Goal: Task Accomplishment & Management: Complete application form

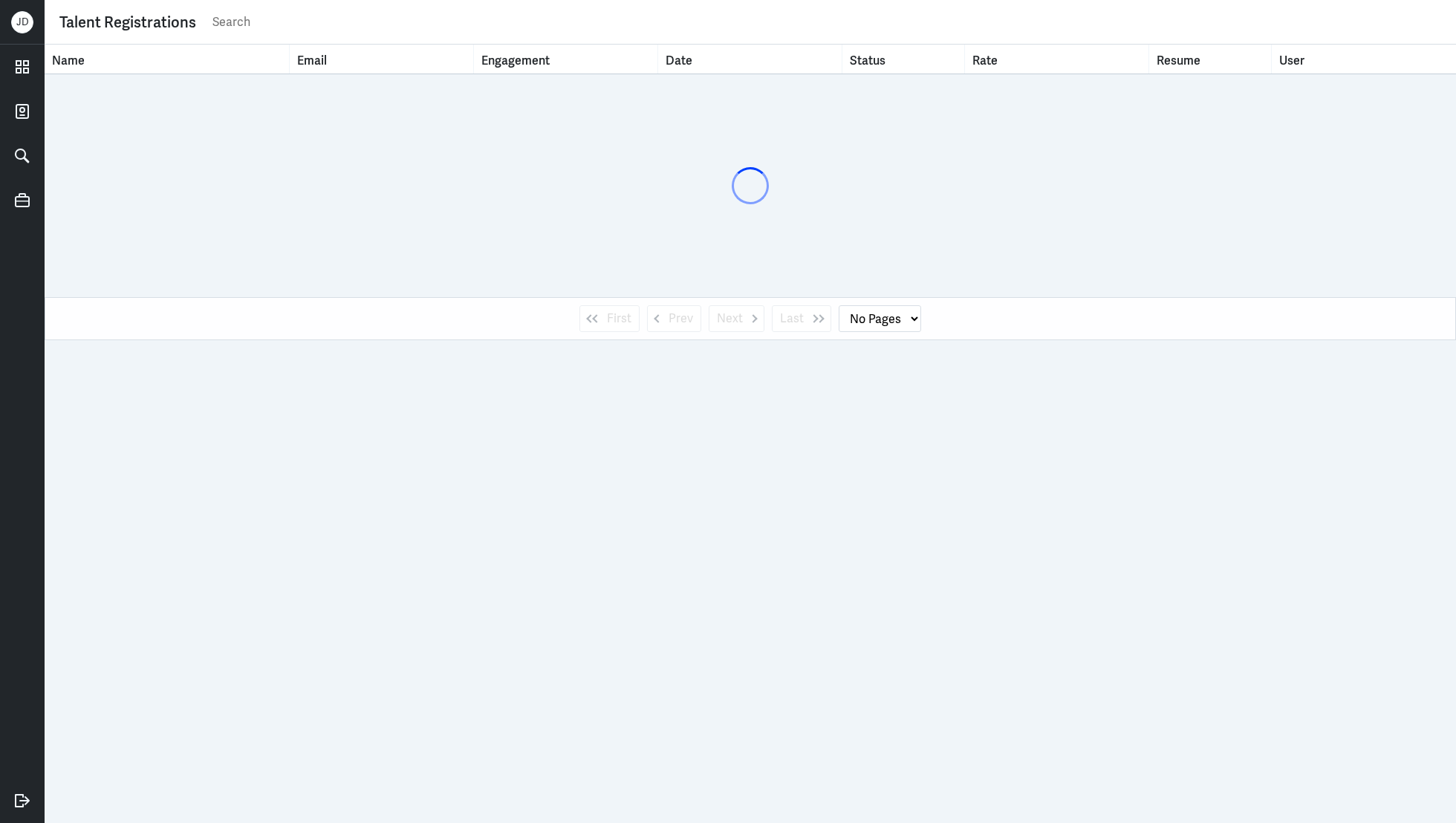
select select "1"
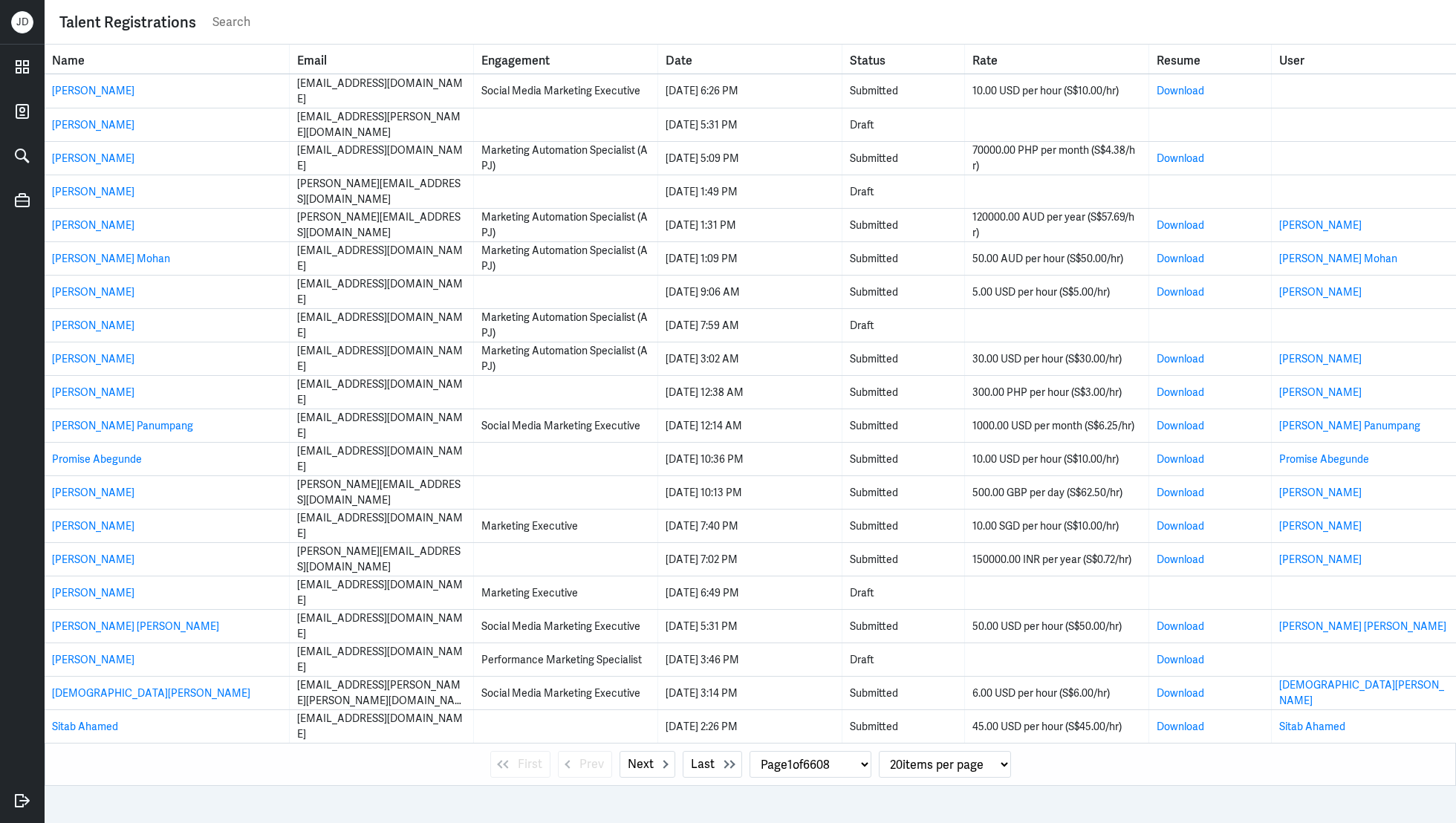
click at [453, 26] on input "text" at bounding box center [826, 21] width 1230 height 22
type input "faraz"
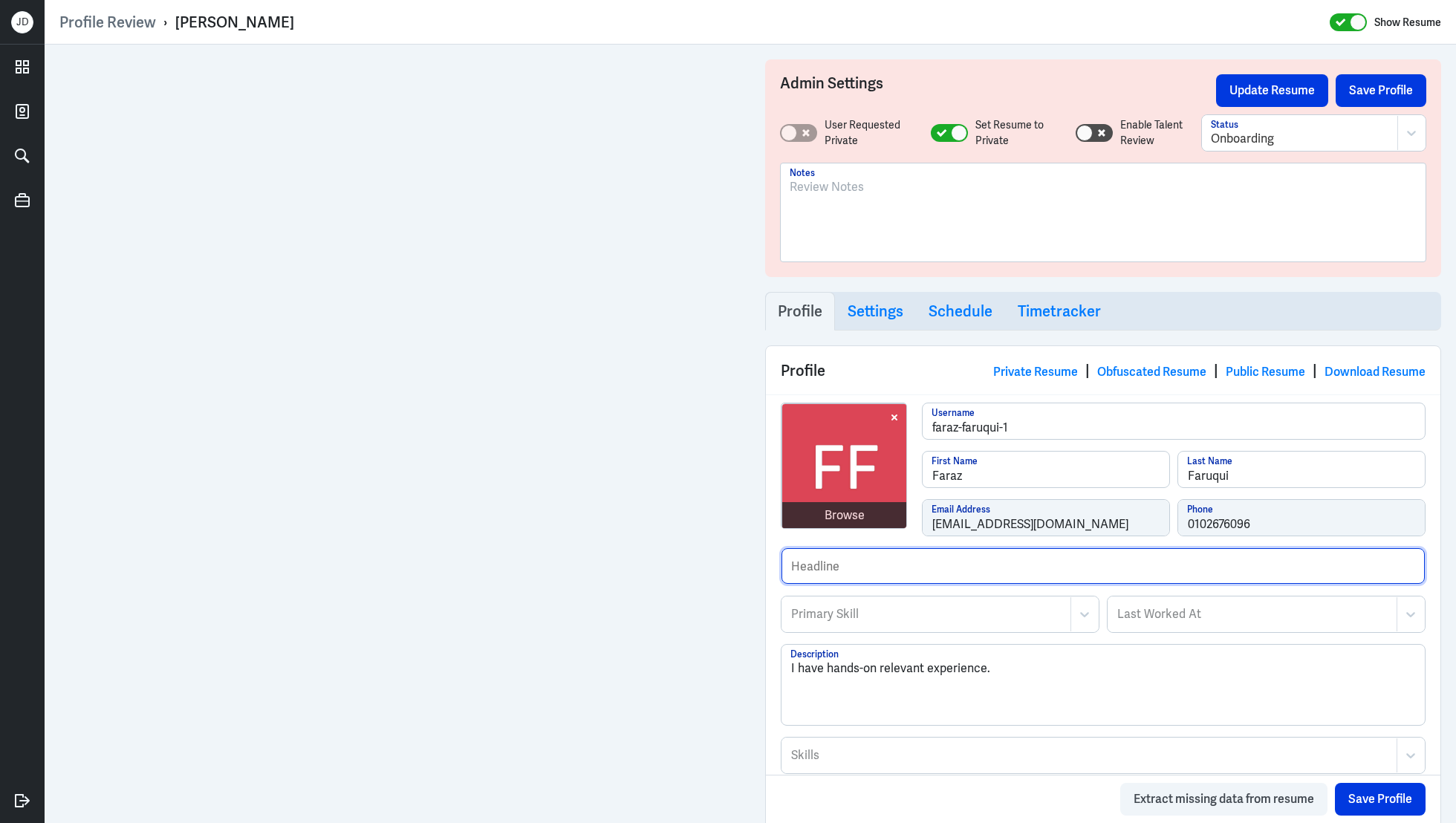
click at [877, 560] on input "text" at bounding box center [1102, 566] width 644 height 36
paste input "Previously worked with Google [GEOGRAPHIC_DATA]."
type input "Previously worked with Google [GEOGRAPHIC_DATA]."
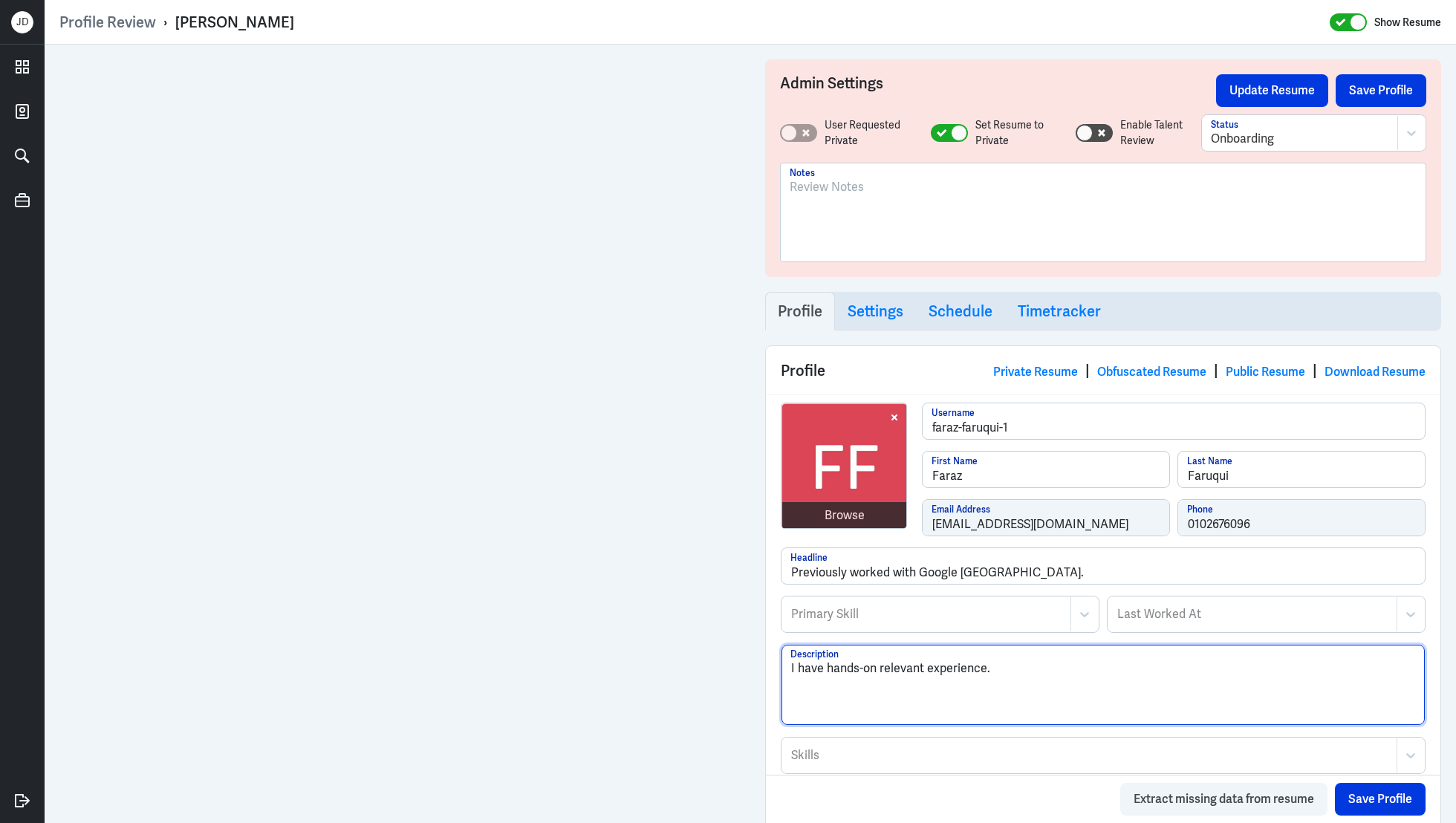
click at [905, 695] on textarea "I have hands-on relevant experience." at bounding box center [1102, 685] width 644 height 80
drag, startPoint x: 1007, startPoint y: 693, endPoint x: 732, endPoint y: 639, distance: 280.3
click at [620, 523] on div "Admin Settings Update Resume Save Profile User Requested Private Set Resume to …" at bounding box center [750, 807] width 1411 height 1525
paste textarea "Lorem Ipsumdo si a C6A Elitsed Doeiusmod Temporinci utla etdo m aliqua en admin…"
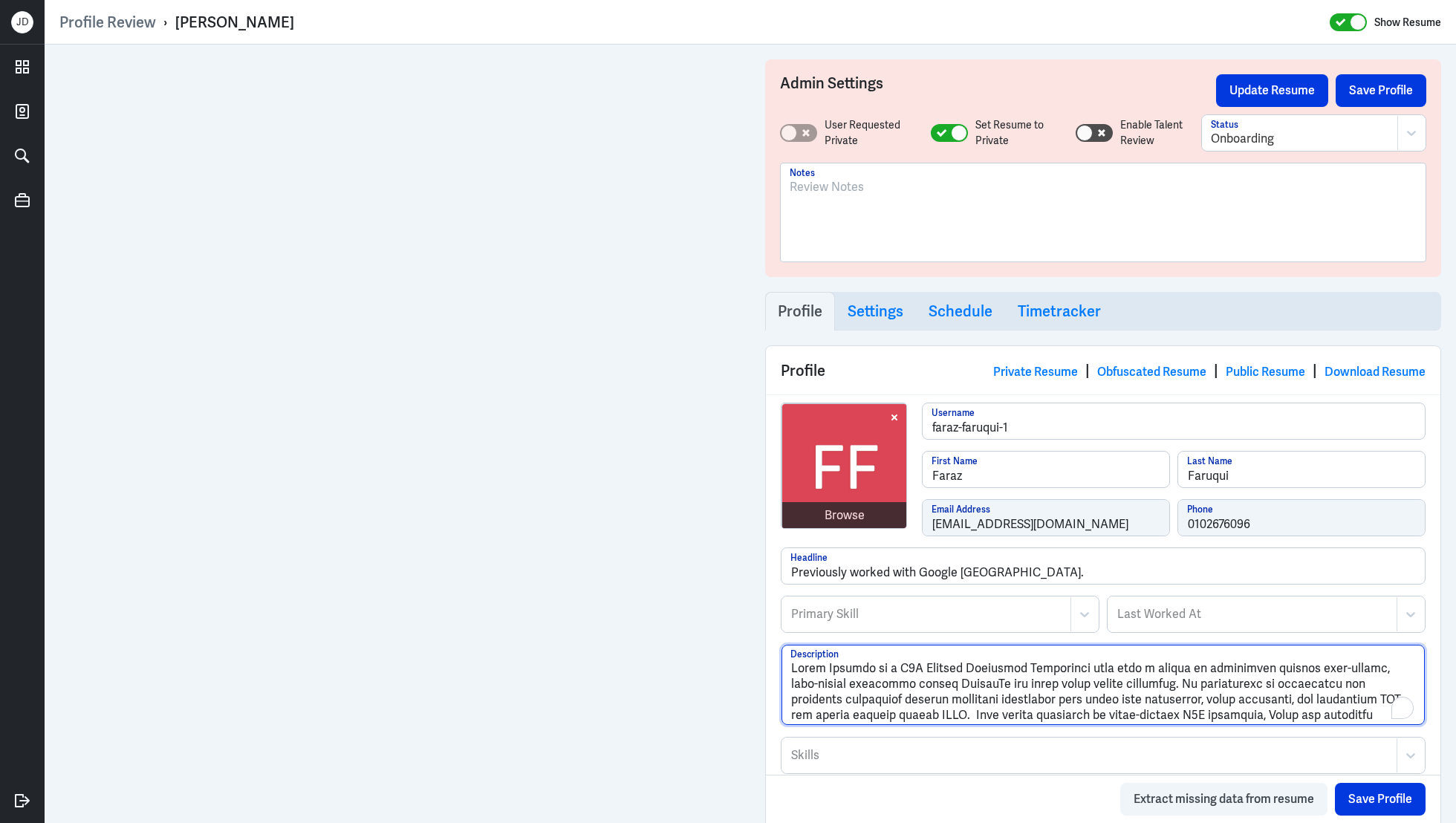
scroll to position [4, 0]
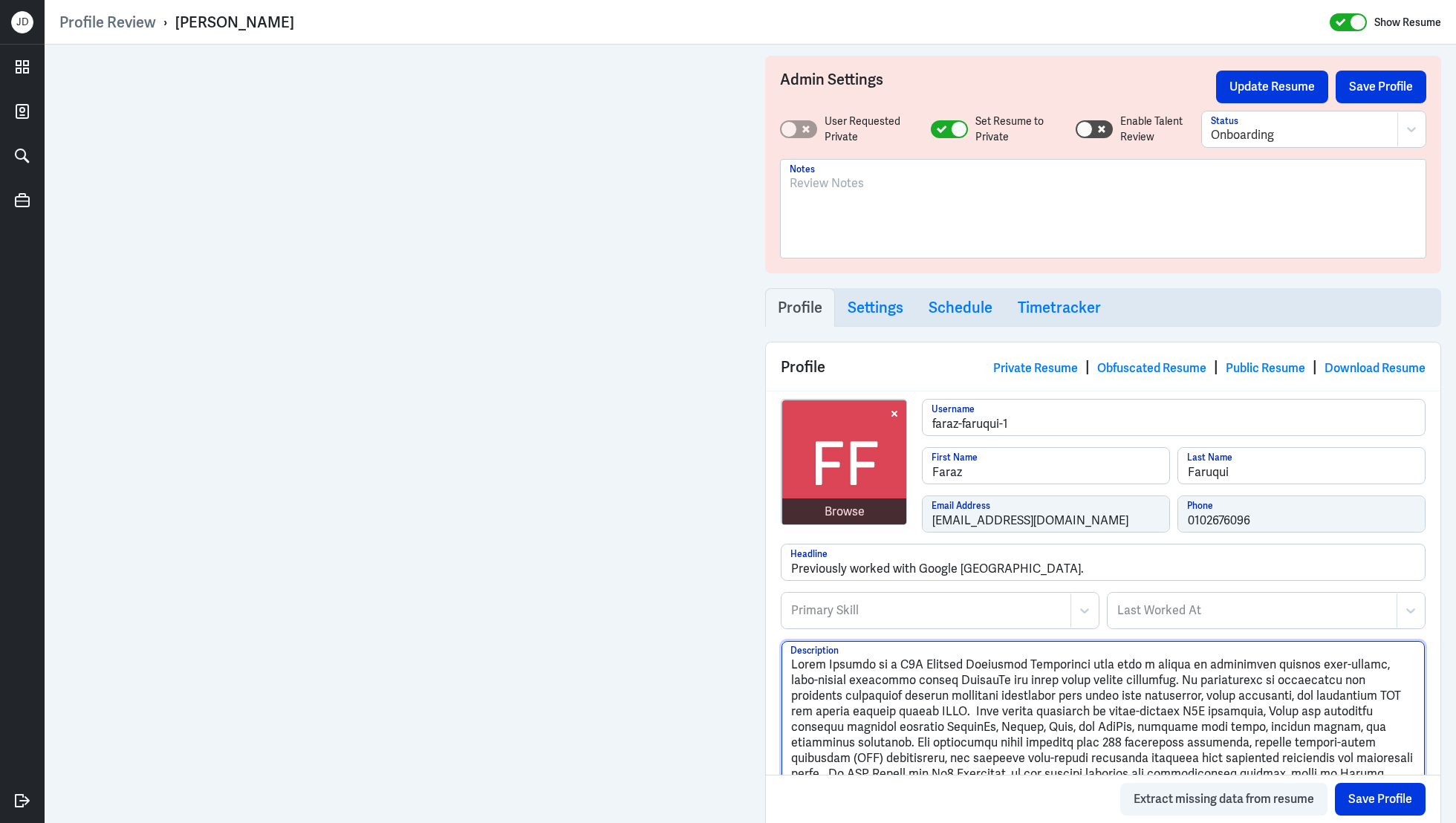
type textarea "Lorem Ipsumdo si a C6A Elitsed Doeiusmod Temporinci utla etdo m aliqua en admin…"
click at [852, 607] on div at bounding box center [927, 611] width 273 height 18
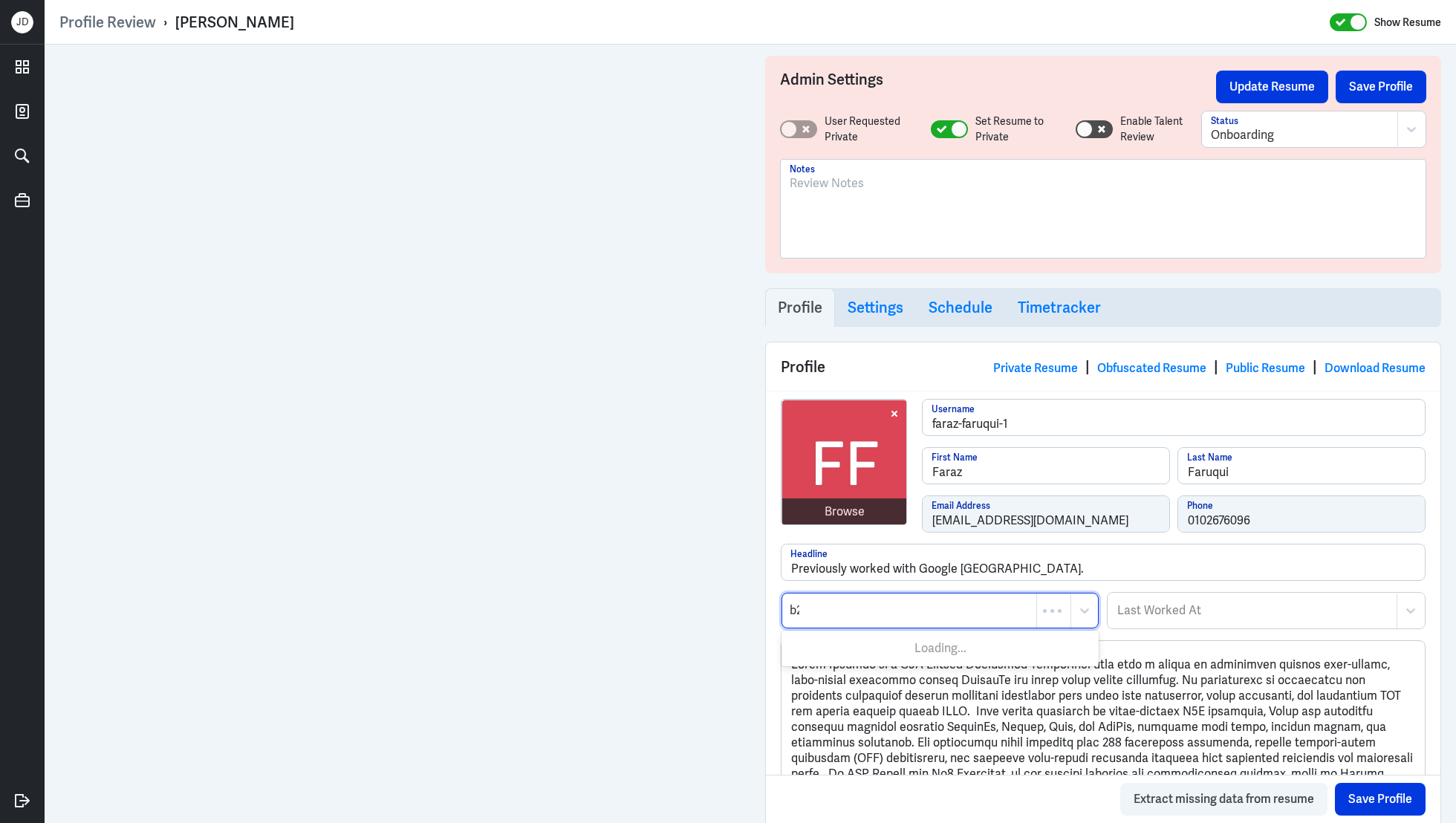
type input "b2b"
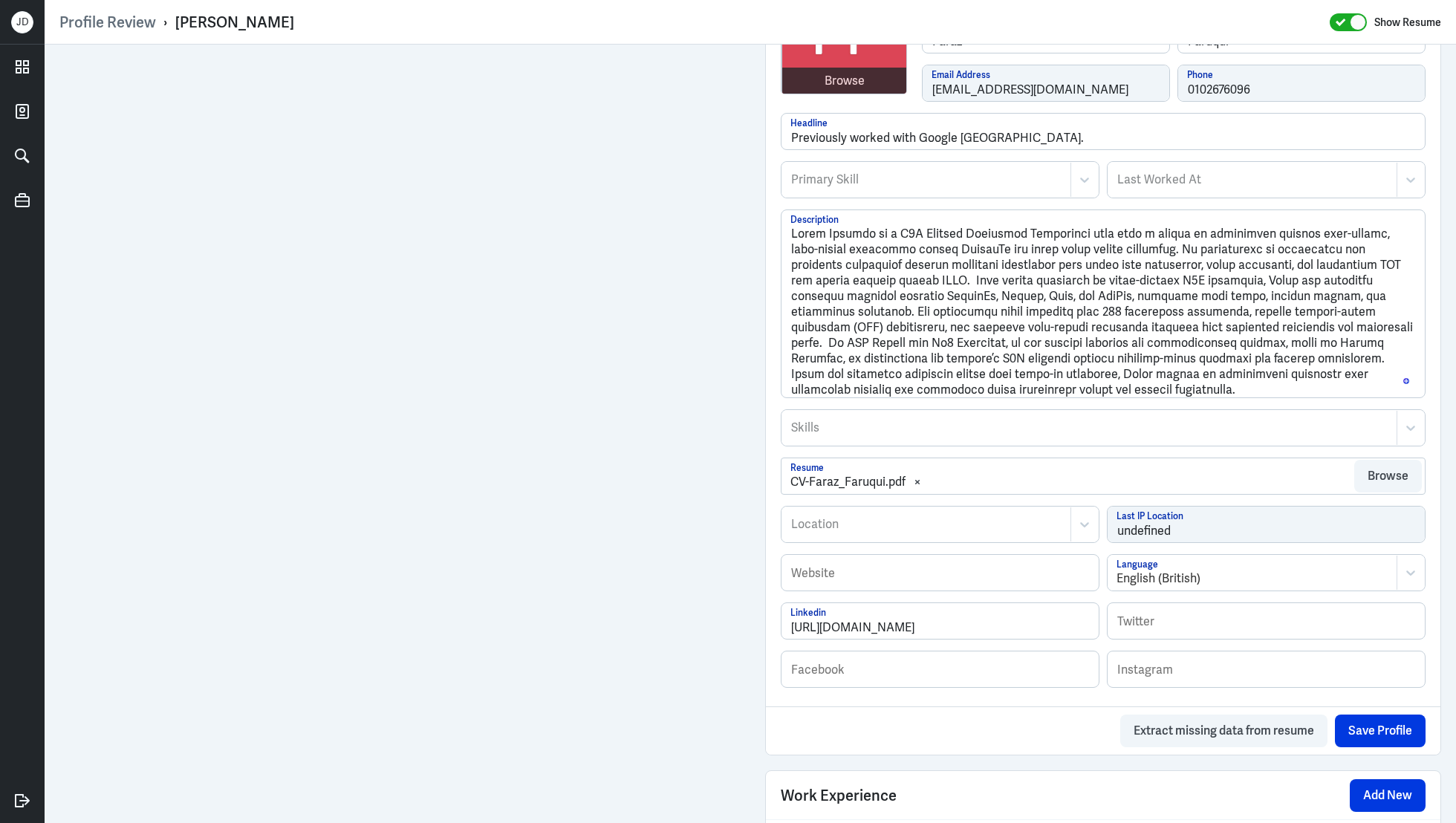
scroll to position [378, 0]
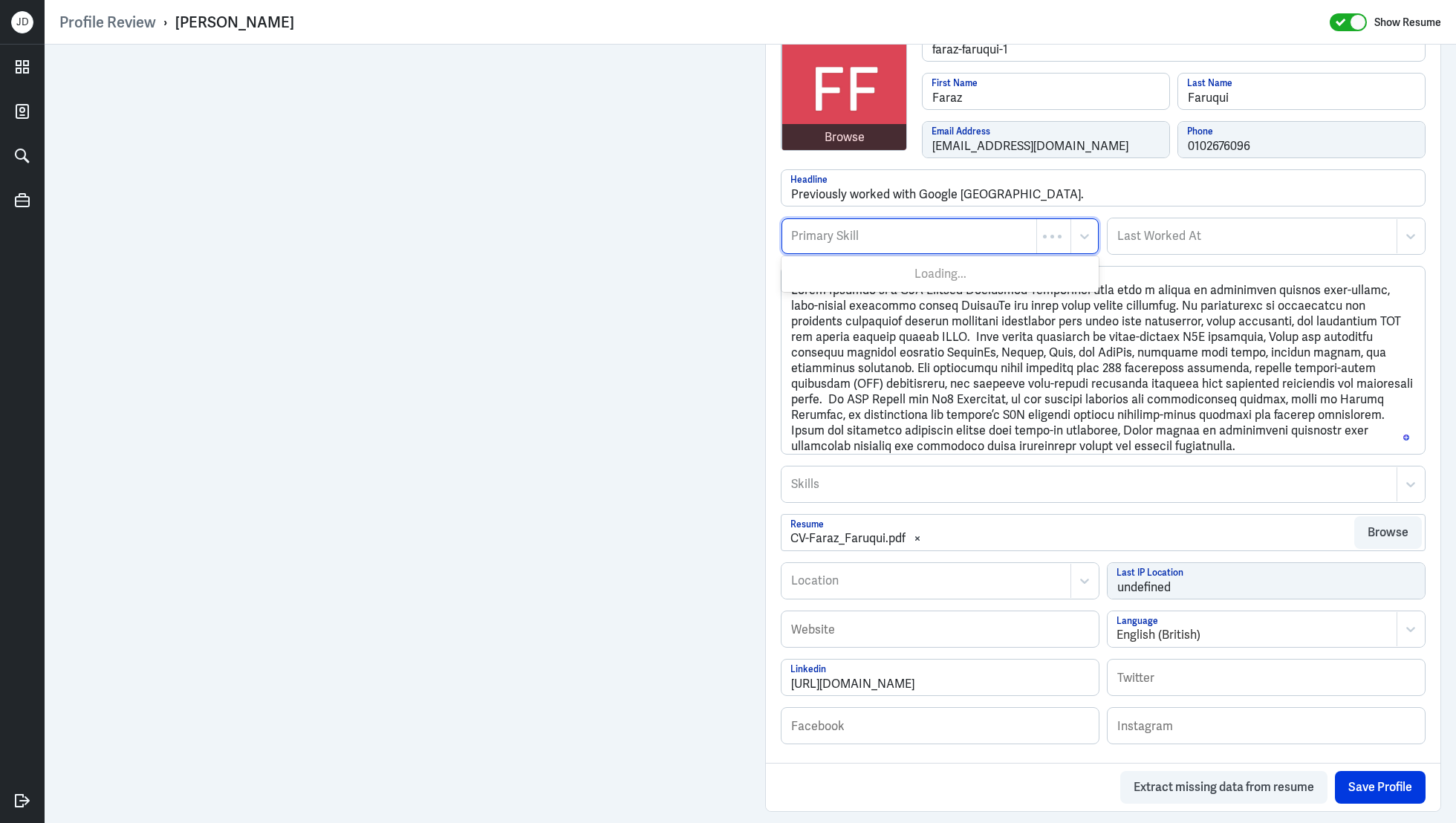
click at [858, 242] on div at bounding box center [910, 237] width 239 height 18
type input "b2b digital"
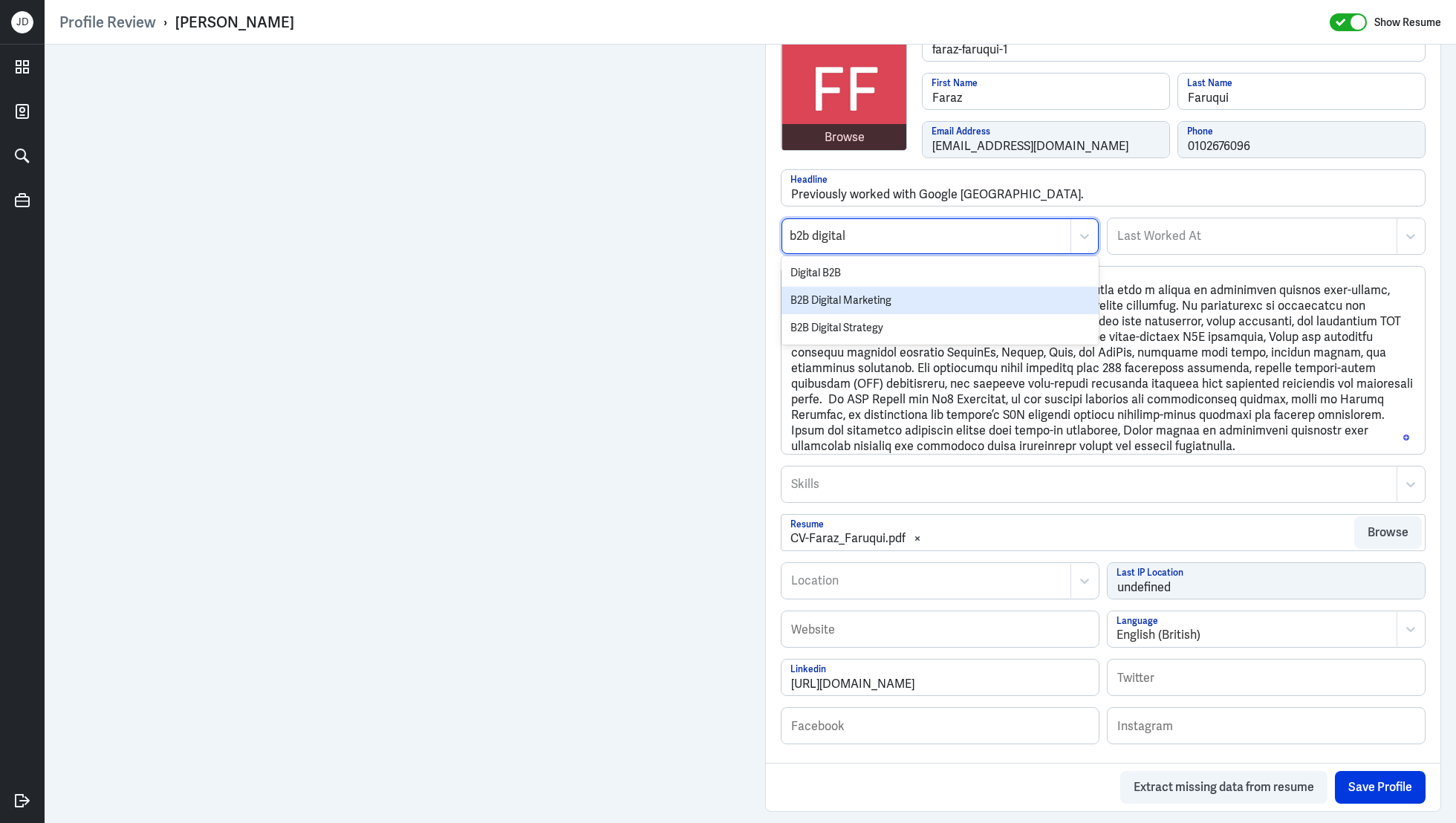
click at [834, 297] on div "B2B Digital Marketing" at bounding box center [939, 300] width 317 height 28
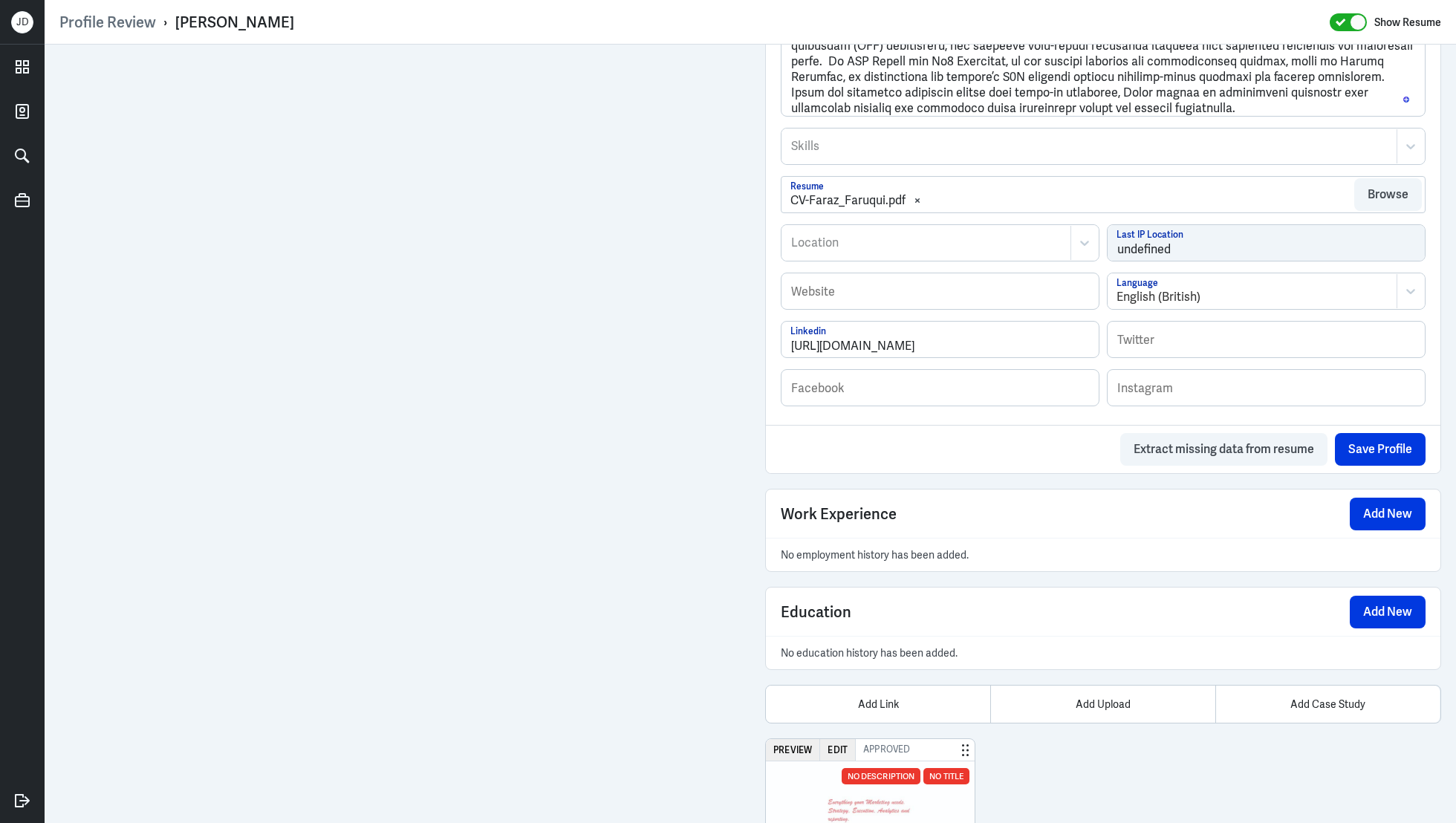
scroll to position [850, 0]
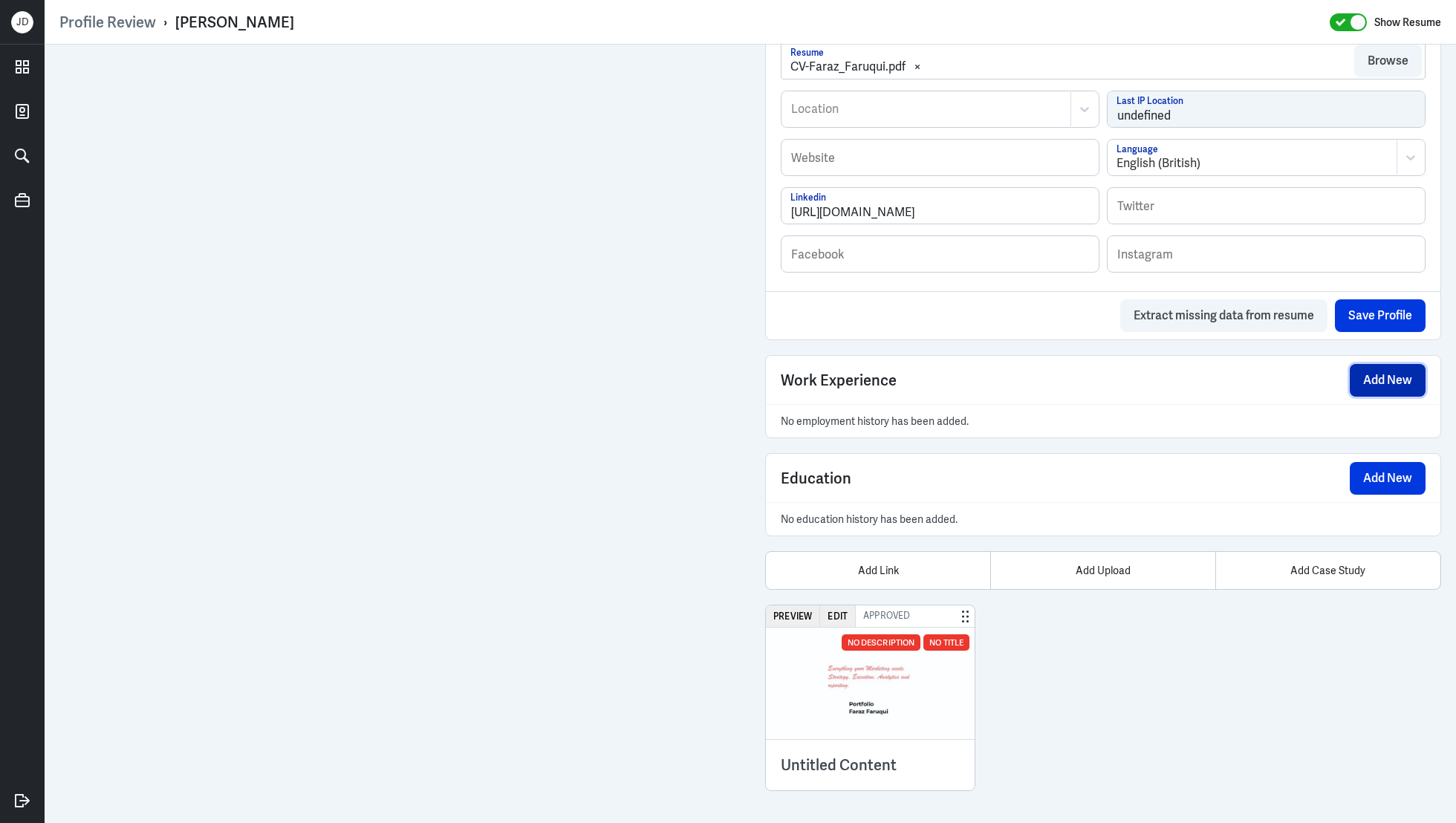
click at [1383, 371] on button "Add New" at bounding box center [1387, 380] width 76 height 33
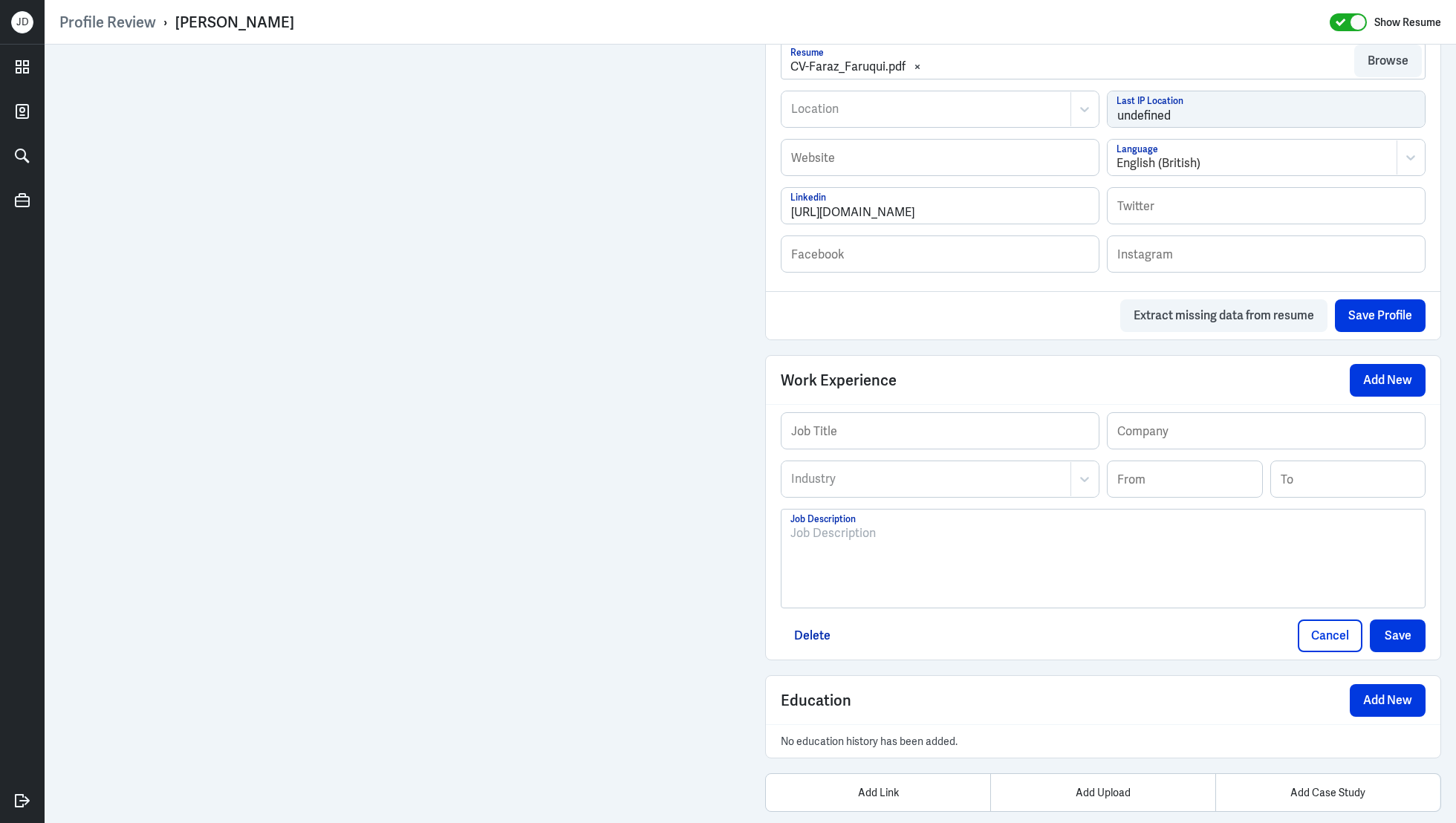
click at [953, 580] on div at bounding box center [1102, 564] width 626 height 80
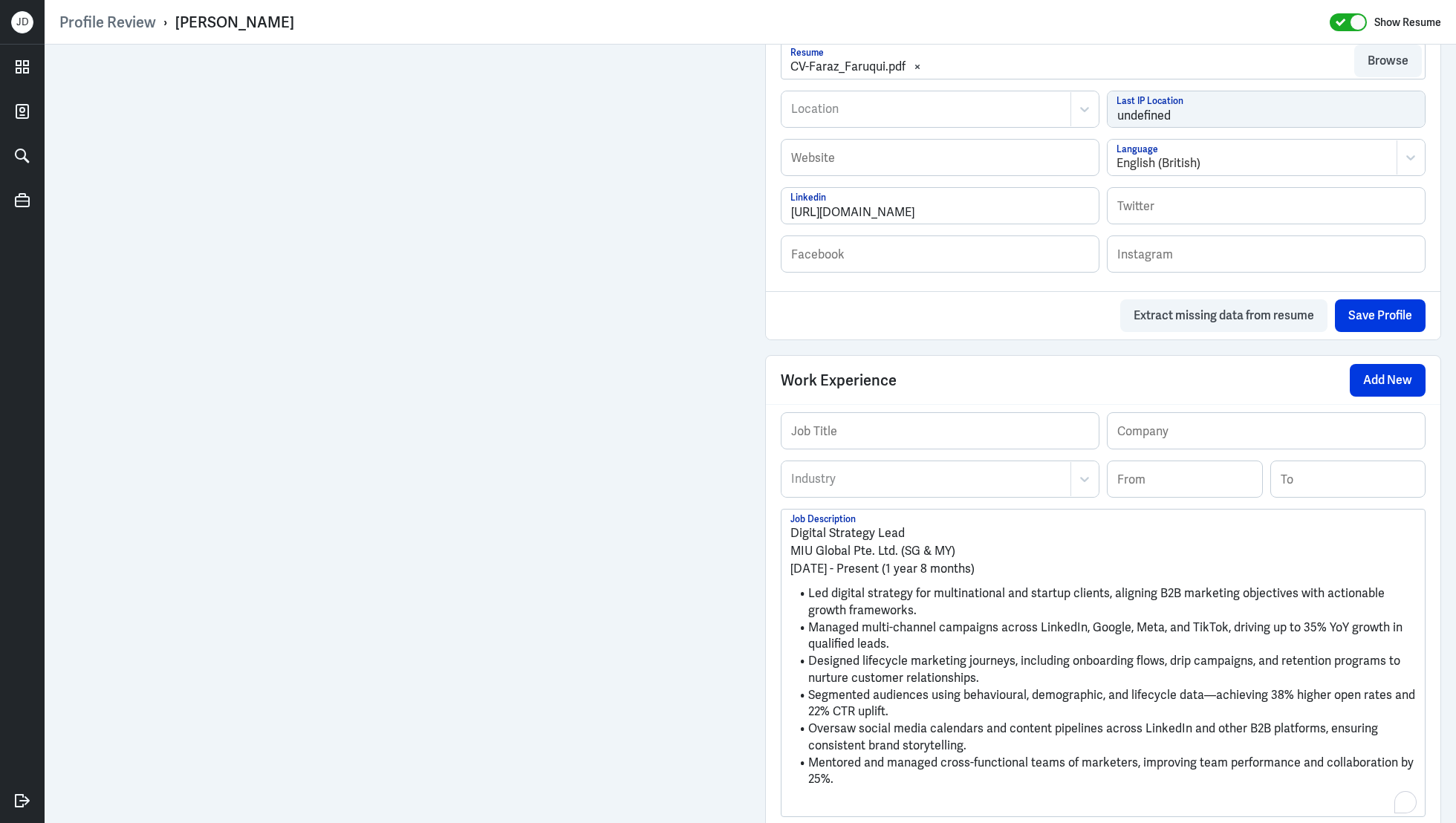
scroll to position [0, 0]
drag, startPoint x: 919, startPoint y: 524, endPoint x: 735, endPoint y: 501, distance: 185.4
click at [735, 501] on div "Admin Settings Update Resume Save Profile User Requested Private Set Resume to …" at bounding box center [750, 227] width 1411 height 2064
click at [870, 434] on input "text" at bounding box center [939, 431] width 317 height 36
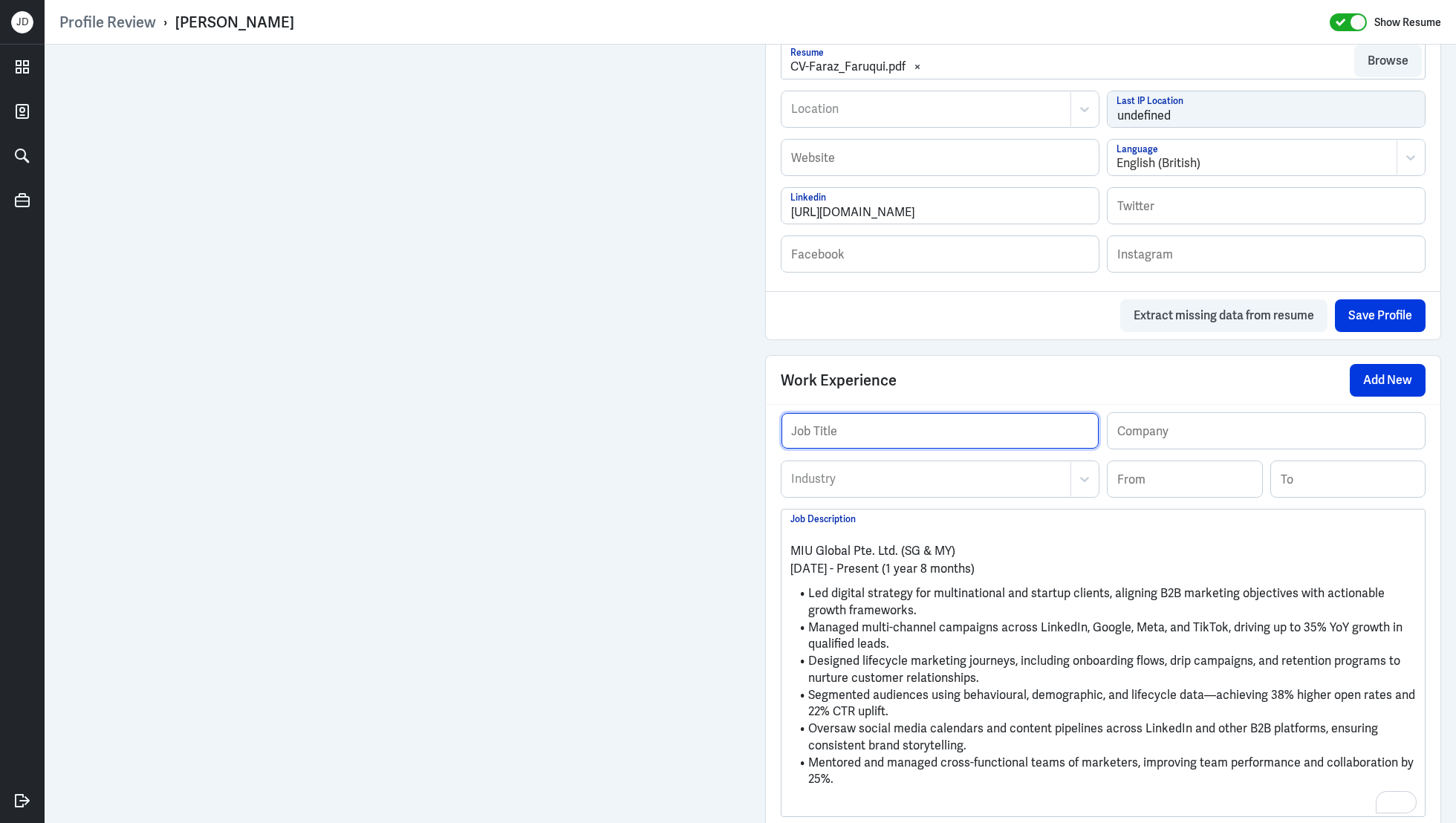
click at [857, 423] on input "text" at bounding box center [939, 431] width 317 height 36
paste input "Digital Strategy Lead"
type input "Digital Strategy Lead"
drag, startPoint x: 962, startPoint y: 545, endPoint x: 783, endPoint y: 545, distance: 179.0
click at [785, 546] on div "MIU Global Pte. Ltd. (SG & MY) [DATE] - Present (1 year 8 months) Led digital s…" at bounding box center [1102, 663] width 644 height 307
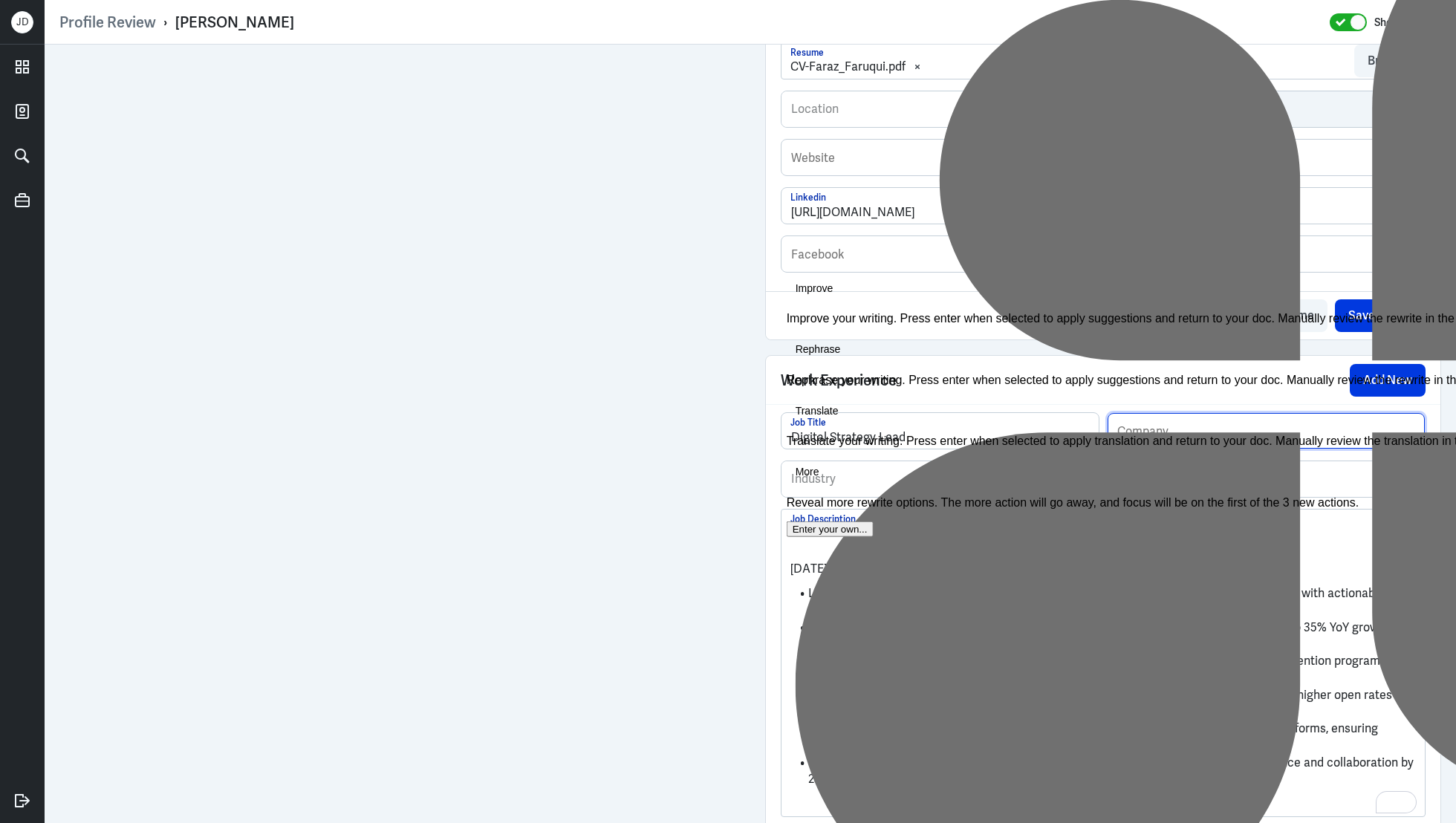
click at [1269, 426] on input "text" at bounding box center [1266, 431] width 317 height 36
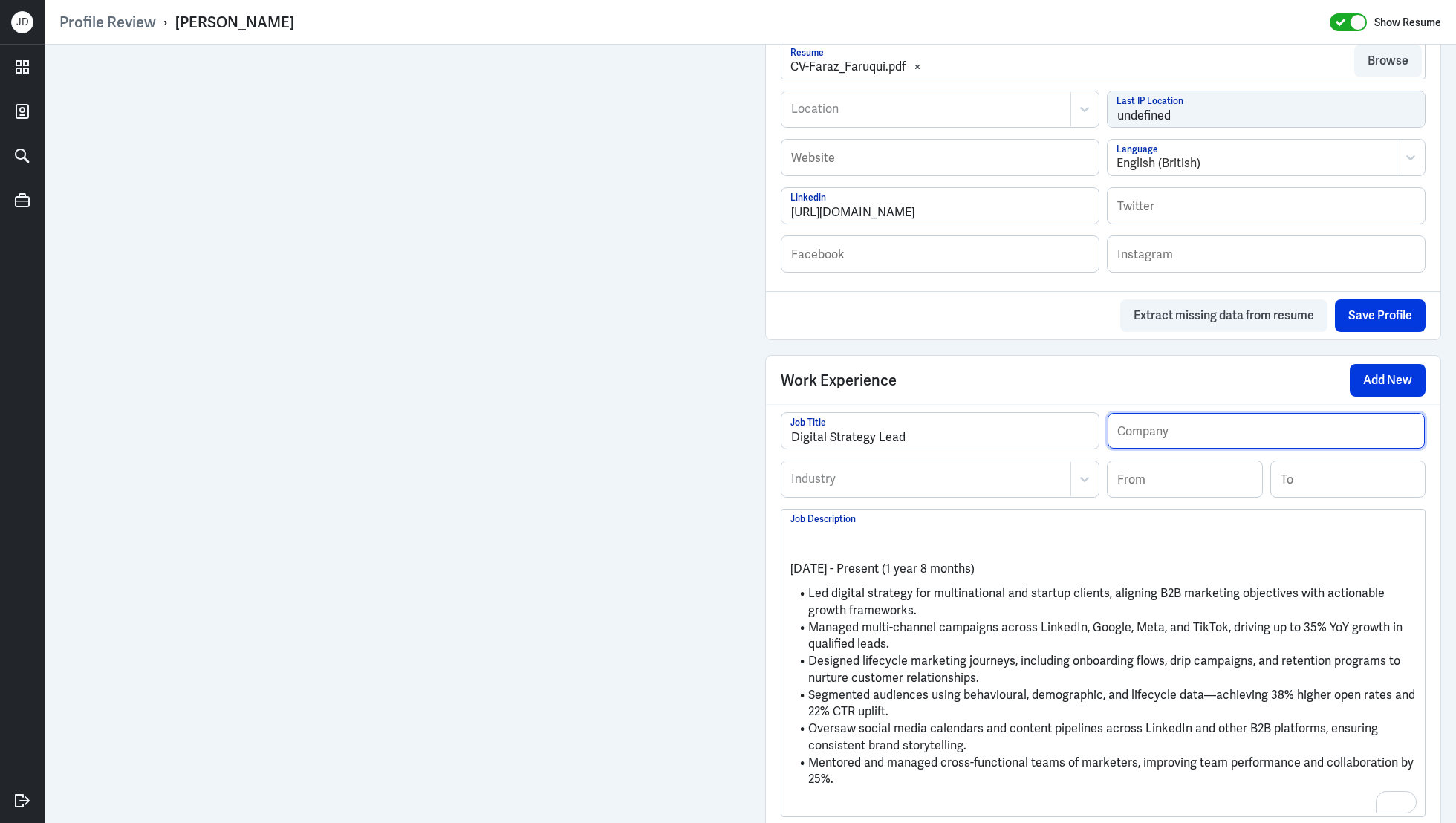
paste input "MIU Global Pte. Ltd. (SG & MY)"
type input "MIU Global Pte. Ltd. (SG & MY)"
click at [1229, 489] on input at bounding box center [1185, 479] width 154 height 36
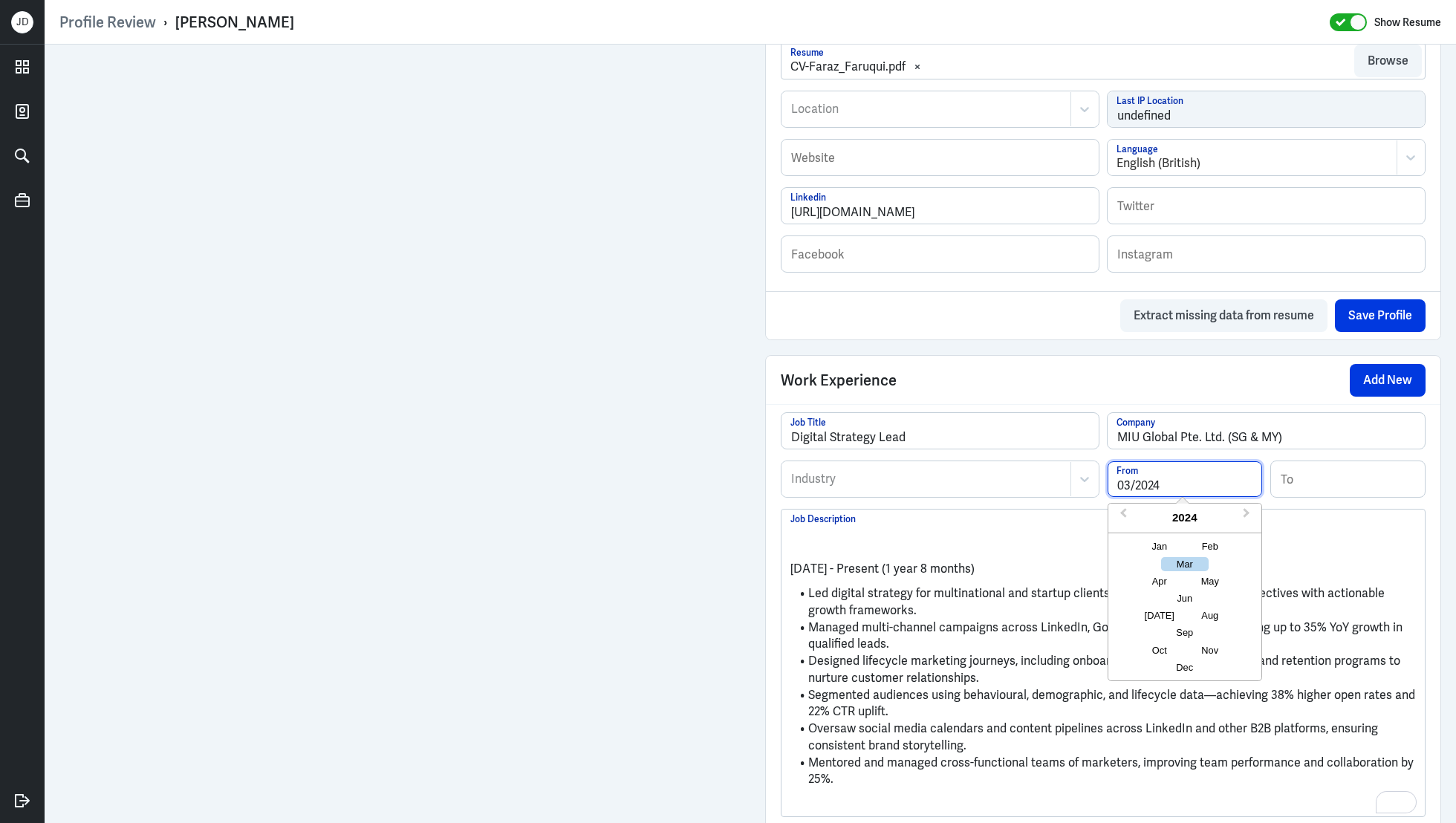
type input "03/2024"
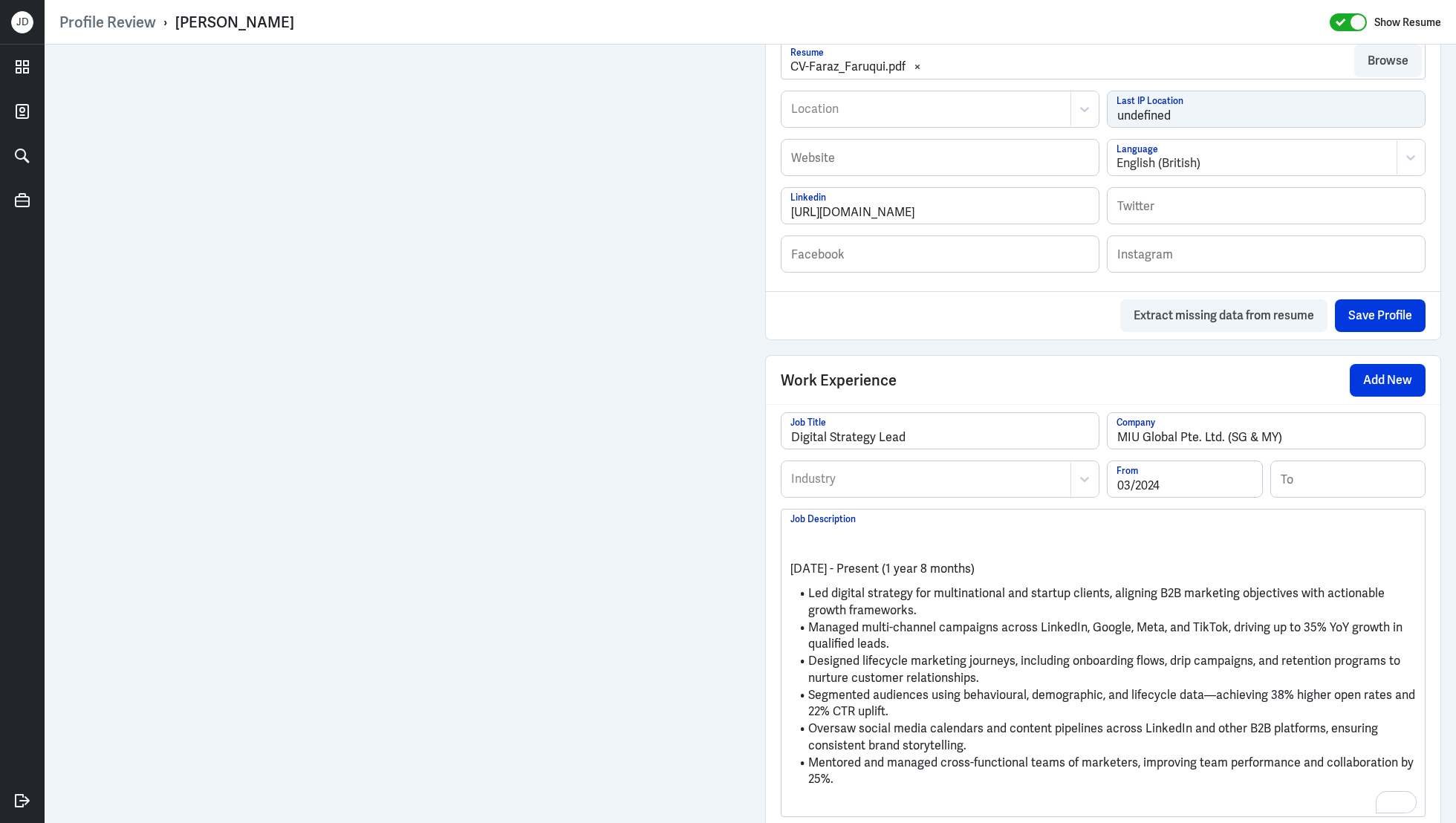
click at [936, 542] on p "To enrich screen reader interactions, please activate Accessibility in Grammarl…" at bounding box center [1102, 551] width 626 height 18
drag, startPoint x: 807, startPoint y: 592, endPoint x: 763, endPoint y: 516, distance: 87.8
click at [763, 516] on div "Admin Settings Update Resume Save Profile User Requested Private Set Resume to …" at bounding box center [1102, 227] width 706 height 2064
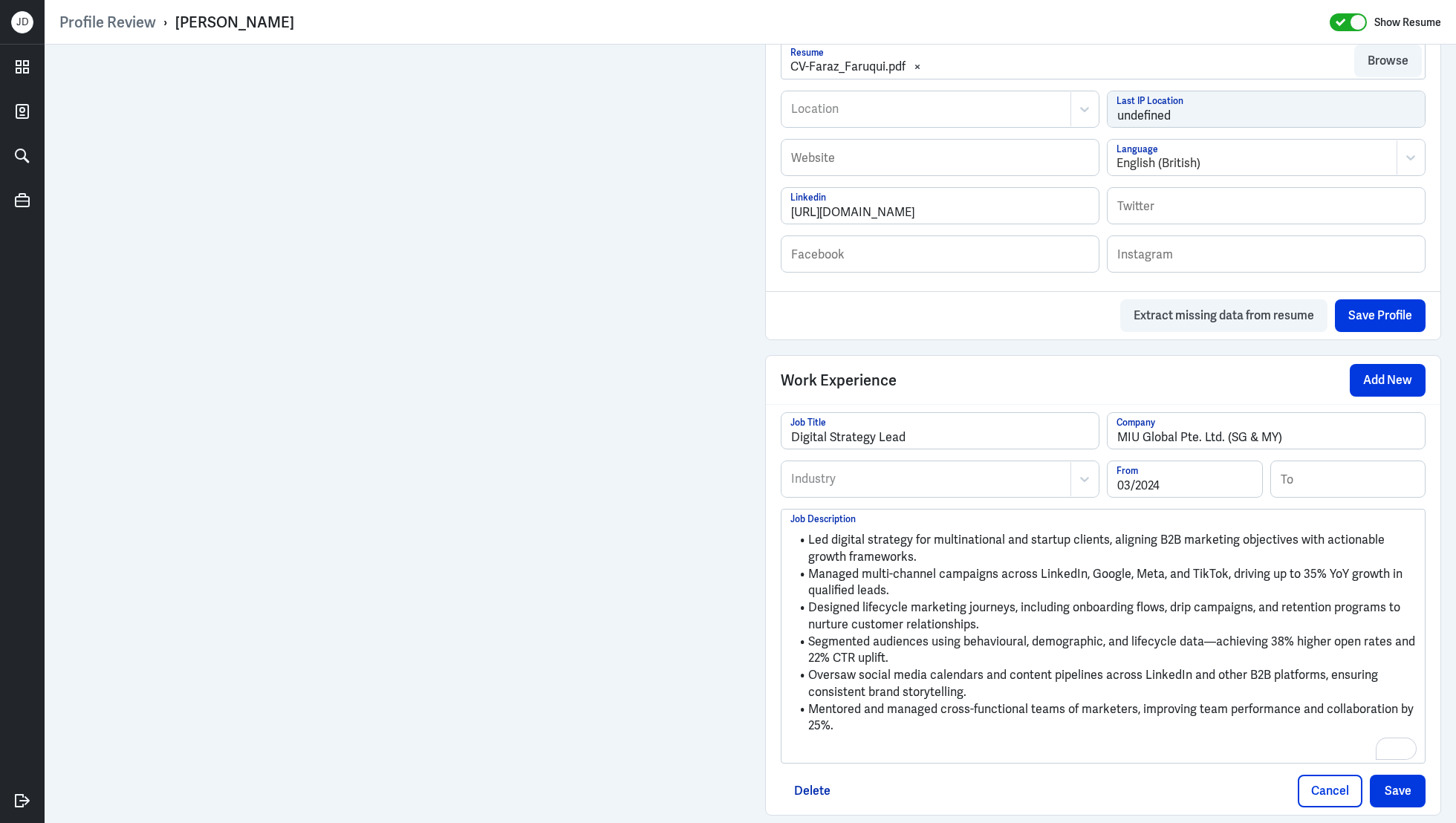
click at [864, 752] on p "To enrich screen reader interactions, please activate Accessibility in Grammarl…" at bounding box center [1102, 751] width 626 height 18
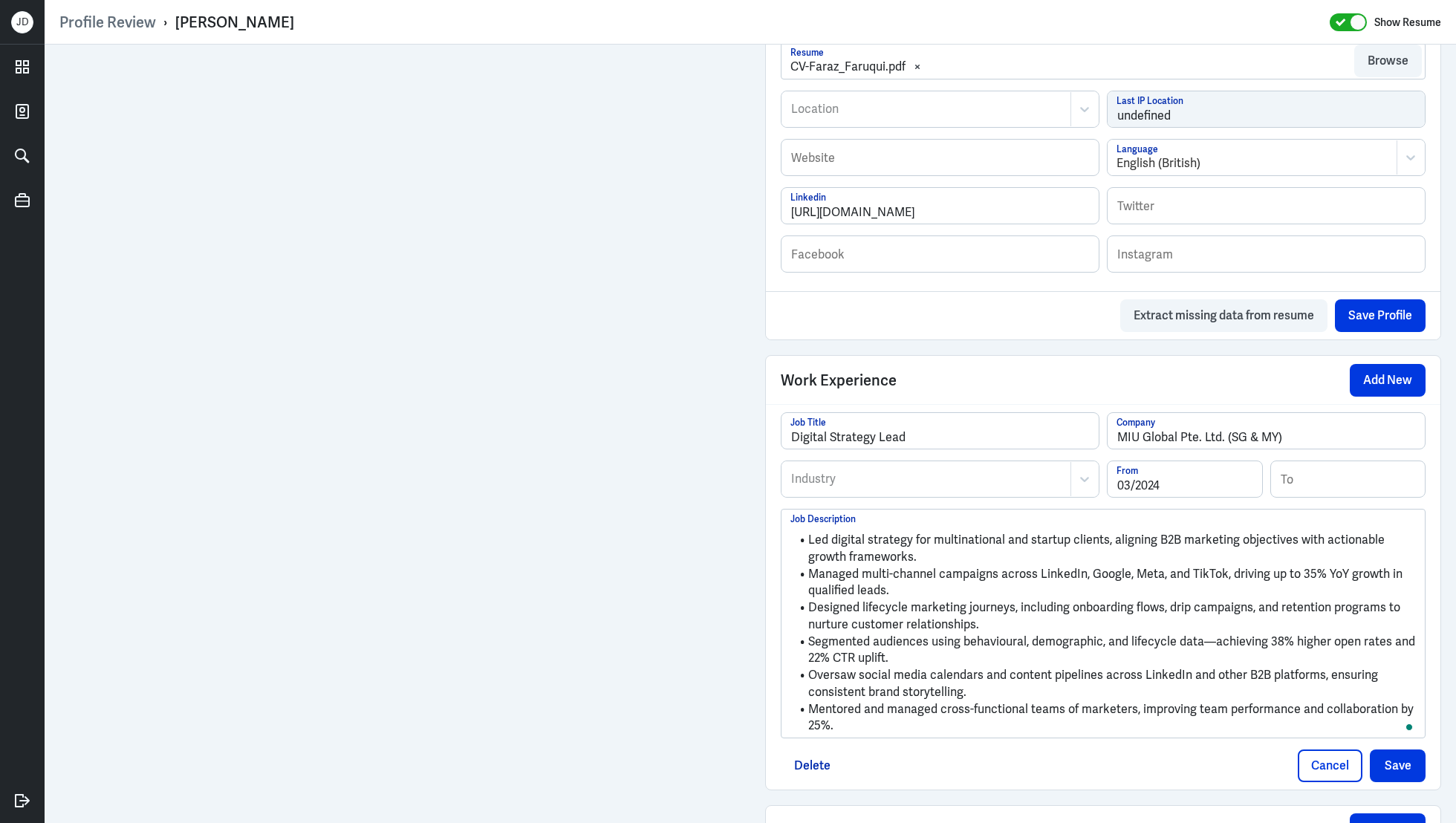
click at [851, 483] on div at bounding box center [927, 479] width 273 height 18
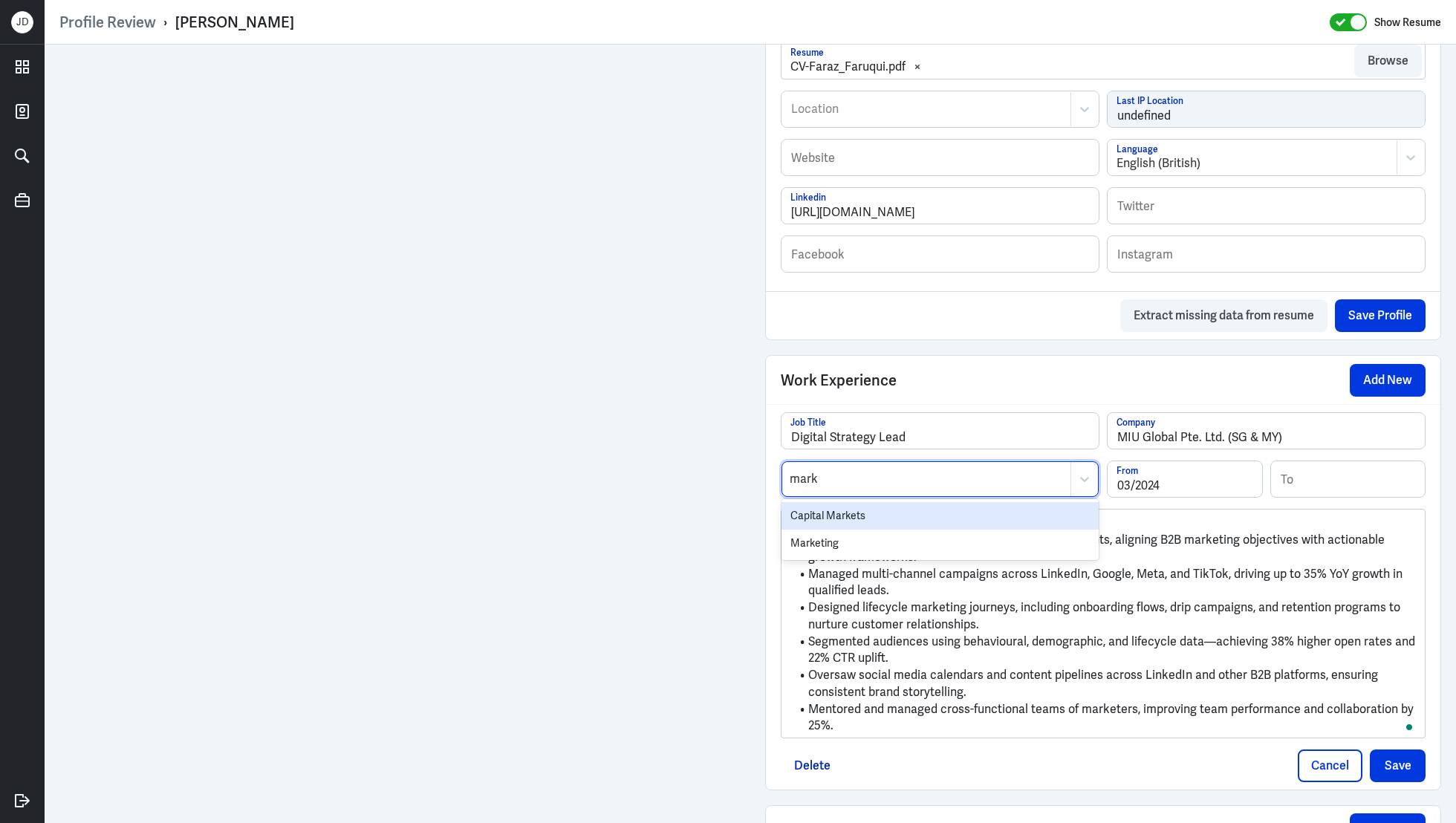
type input "marke"
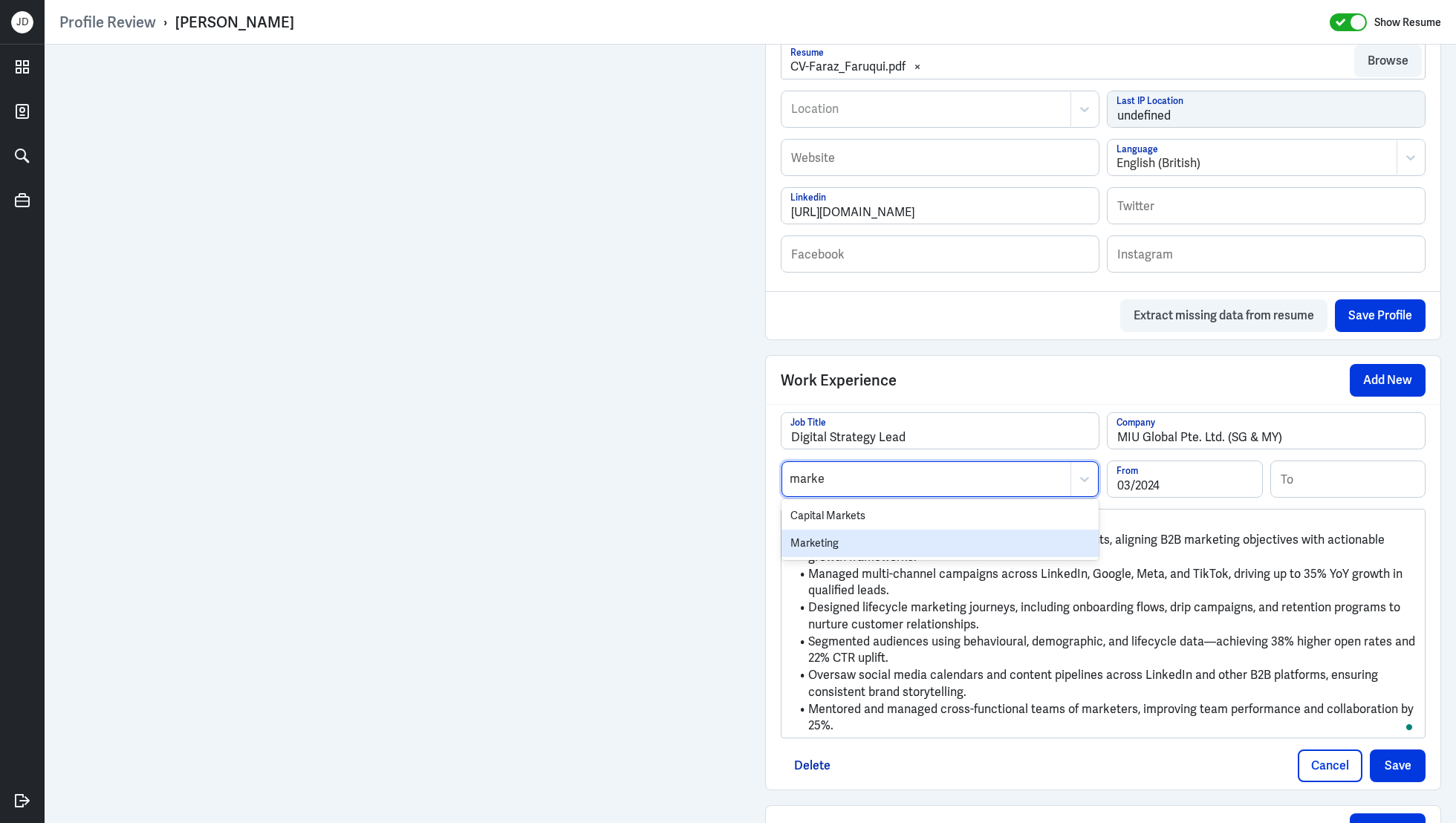
click at [863, 542] on div "Marketing" at bounding box center [939, 543] width 317 height 28
click at [1387, 758] on button "Save" at bounding box center [1397, 766] width 55 height 33
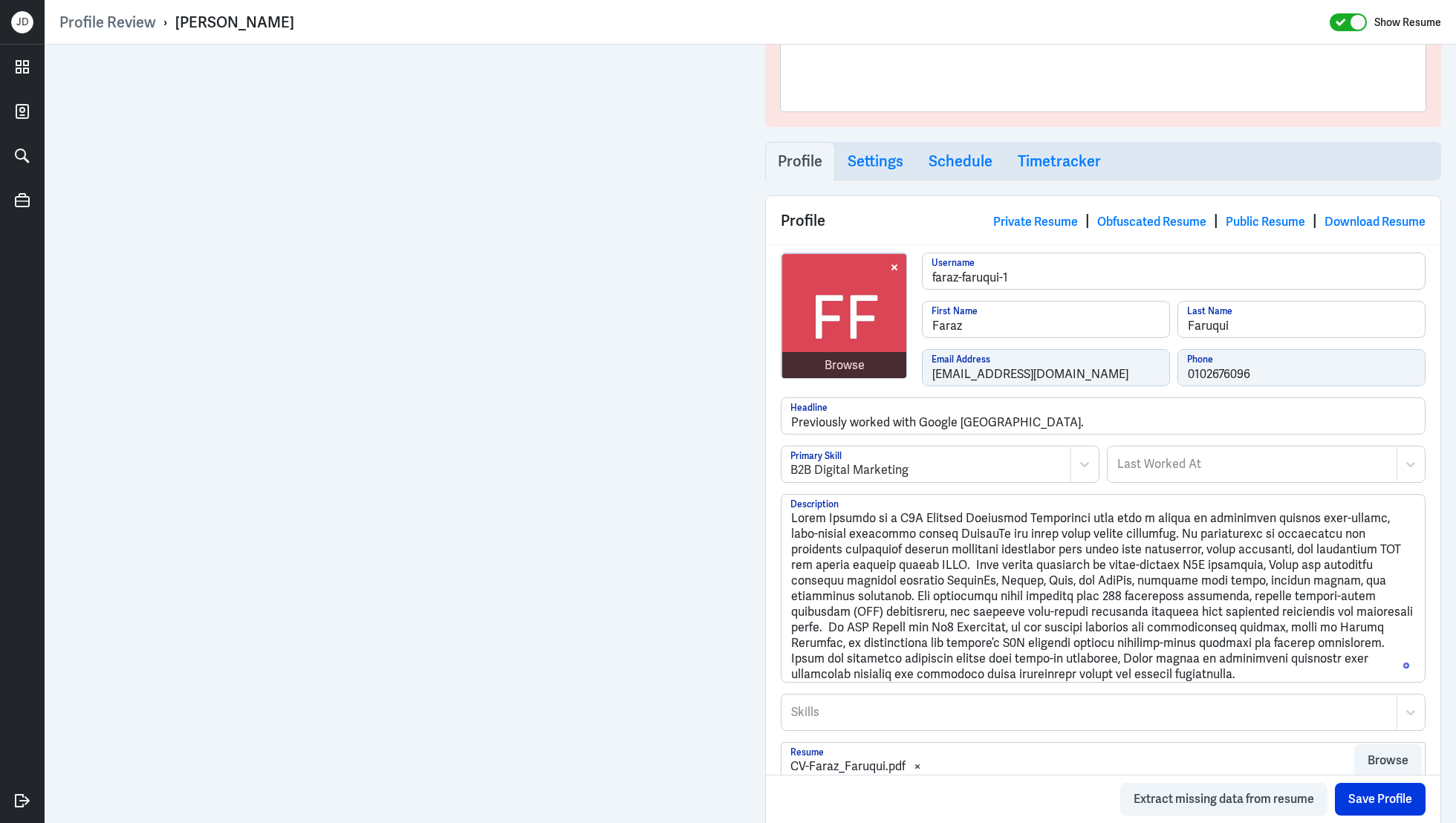
scroll to position [0, 0]
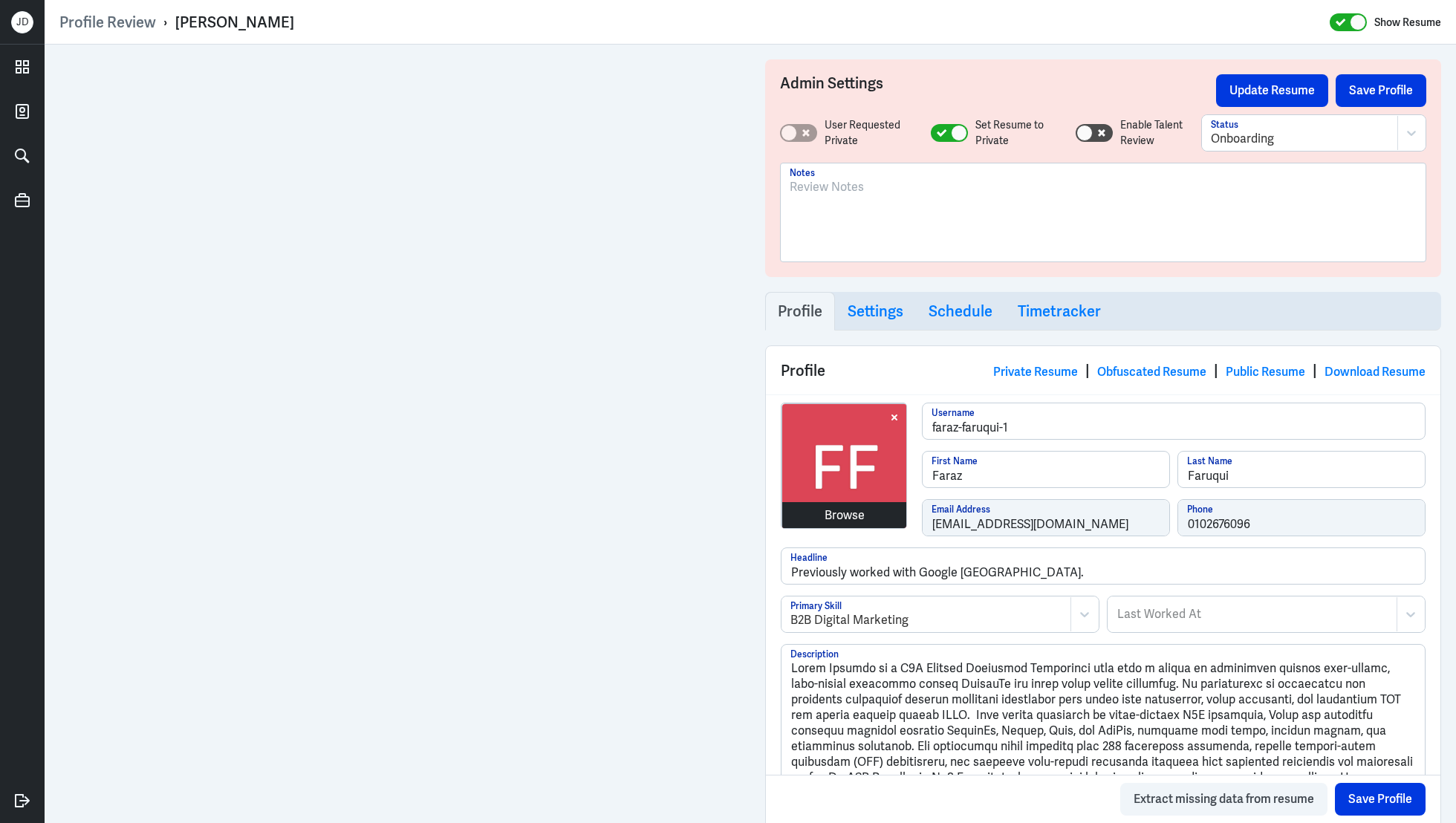
click at [855, 503] on div "Browse" at bounding box center [844, 516] width 125 height 27
click at [857, 511] on div "Browse" at bounding box center [844, 516] width 40 height 18
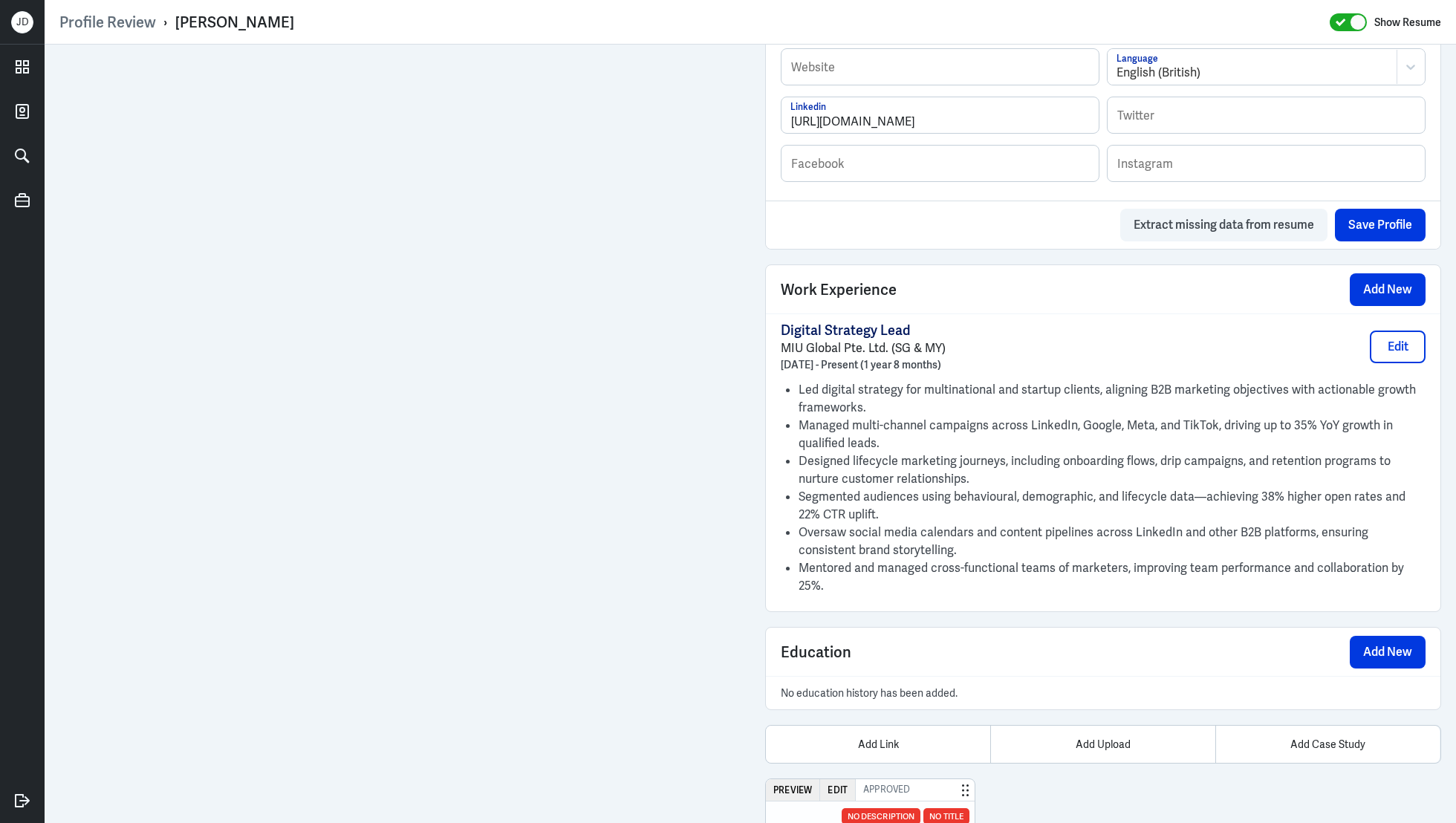
scroll to position [971, 0]
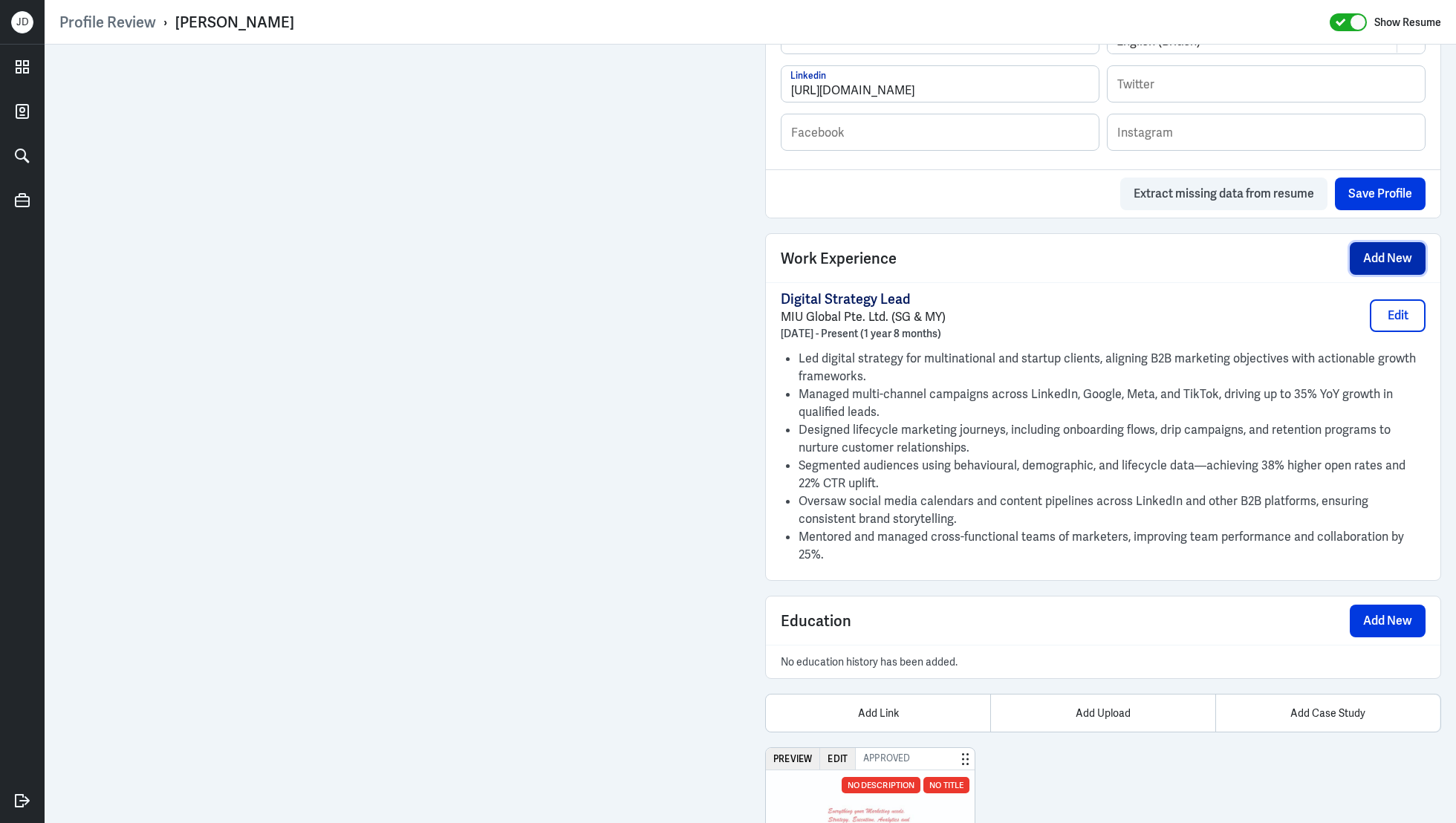
click at [1375, 267] on button "Add New" at bounding box center [1387, 258] width 76 height 33
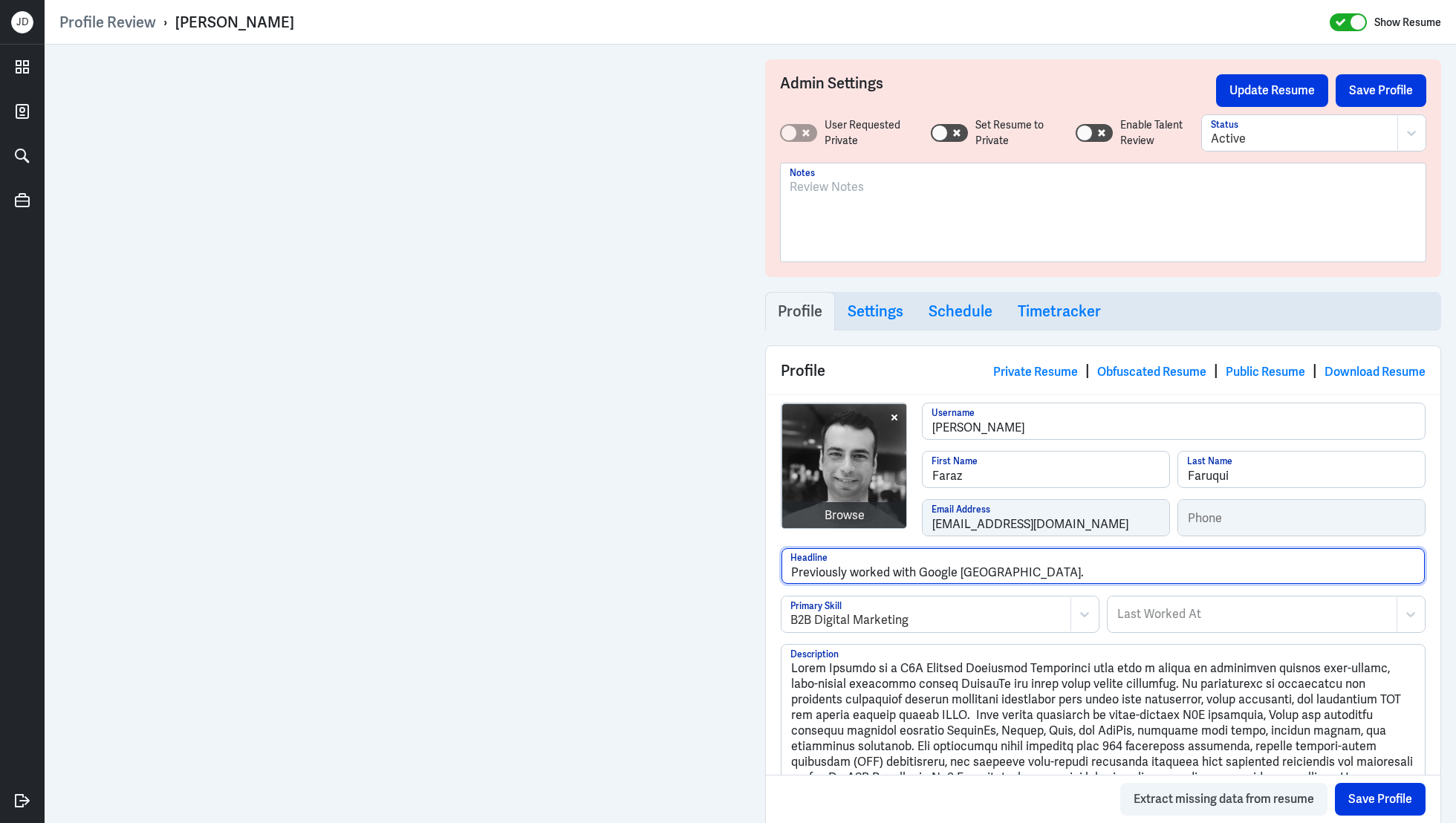
drag, startPoint x: 1034, startPoint y: 574, endPoint x: 761, endPoint y: 569, distance: 273.0
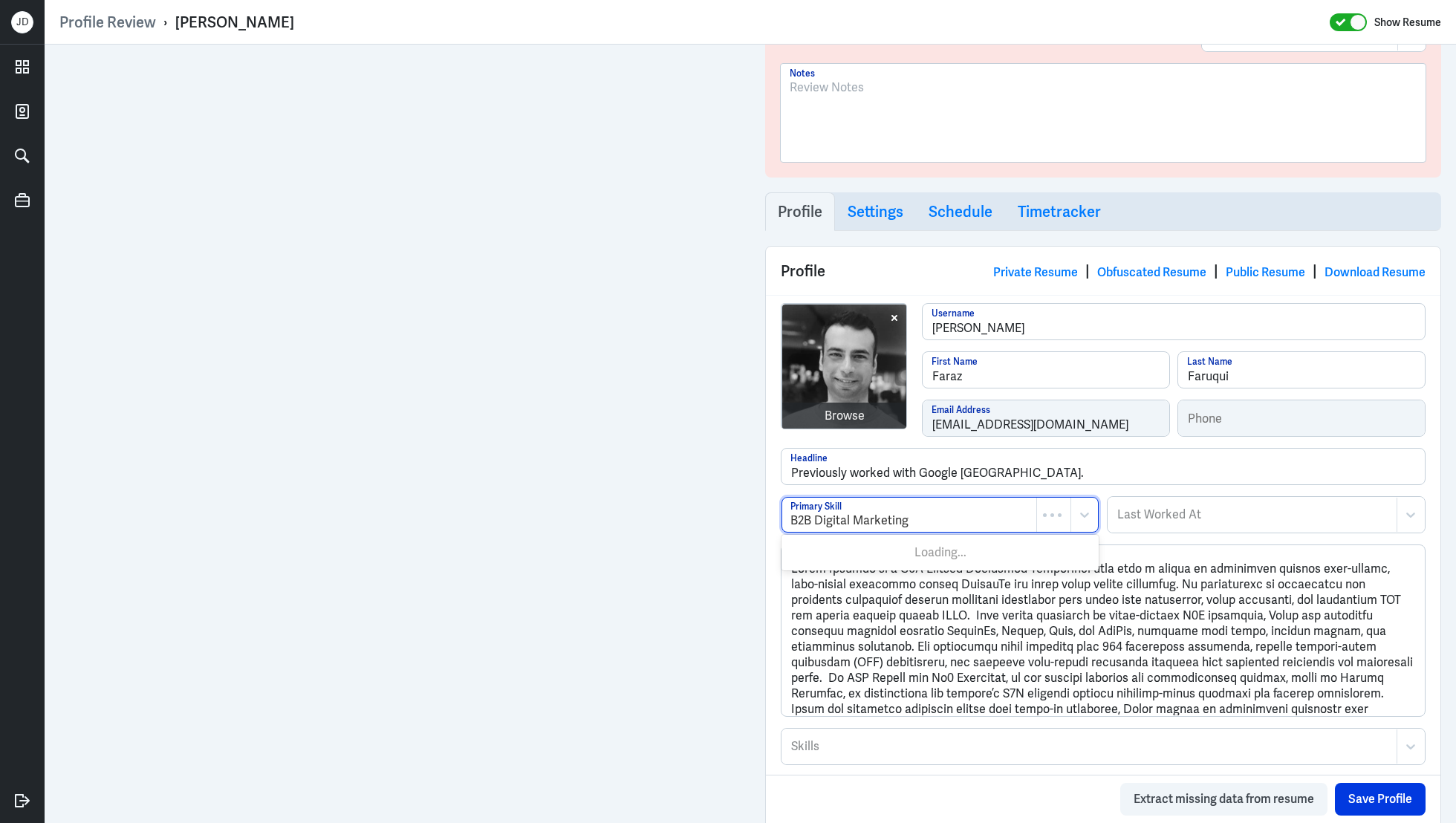
click at [923, 516] on div at bounding box center [909, 520] width 237 height 18
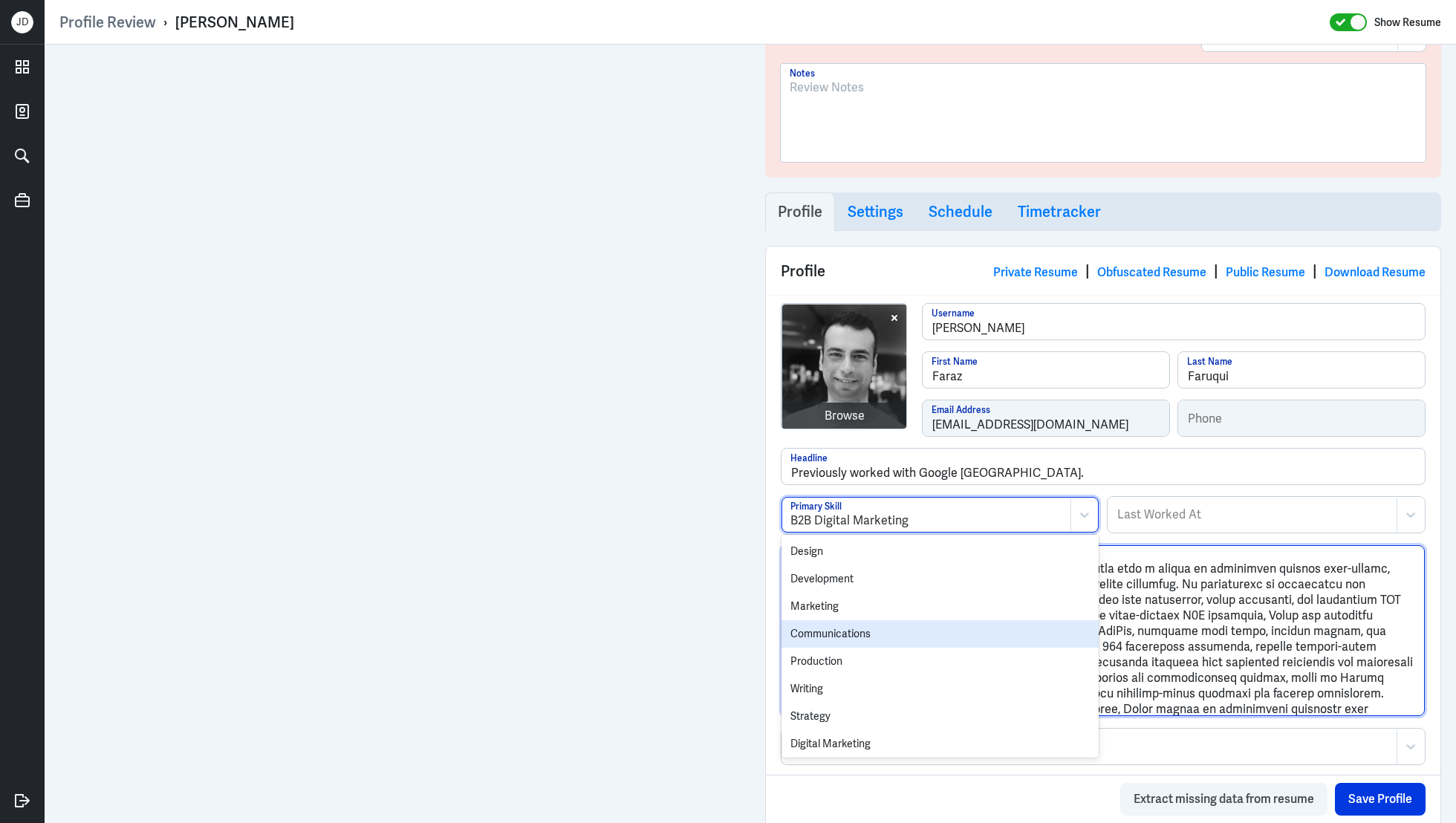
click at [1227, 647] on textarea "Description" at bounding box center [1102, 630] width 644 height 170
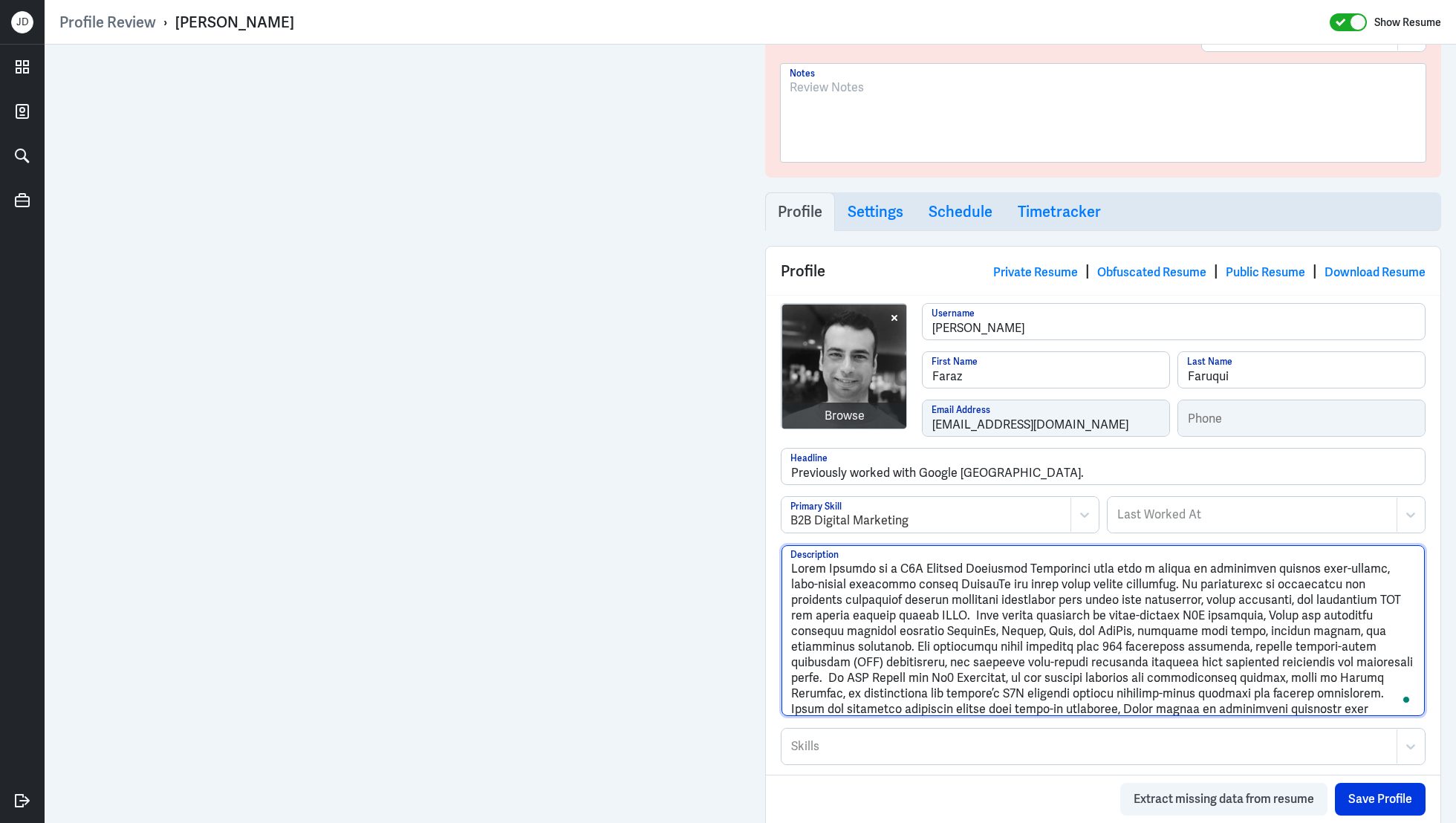
click at [1227, 647] on textarea "Description" at bounding box center [1102, 630] width 644 height 170
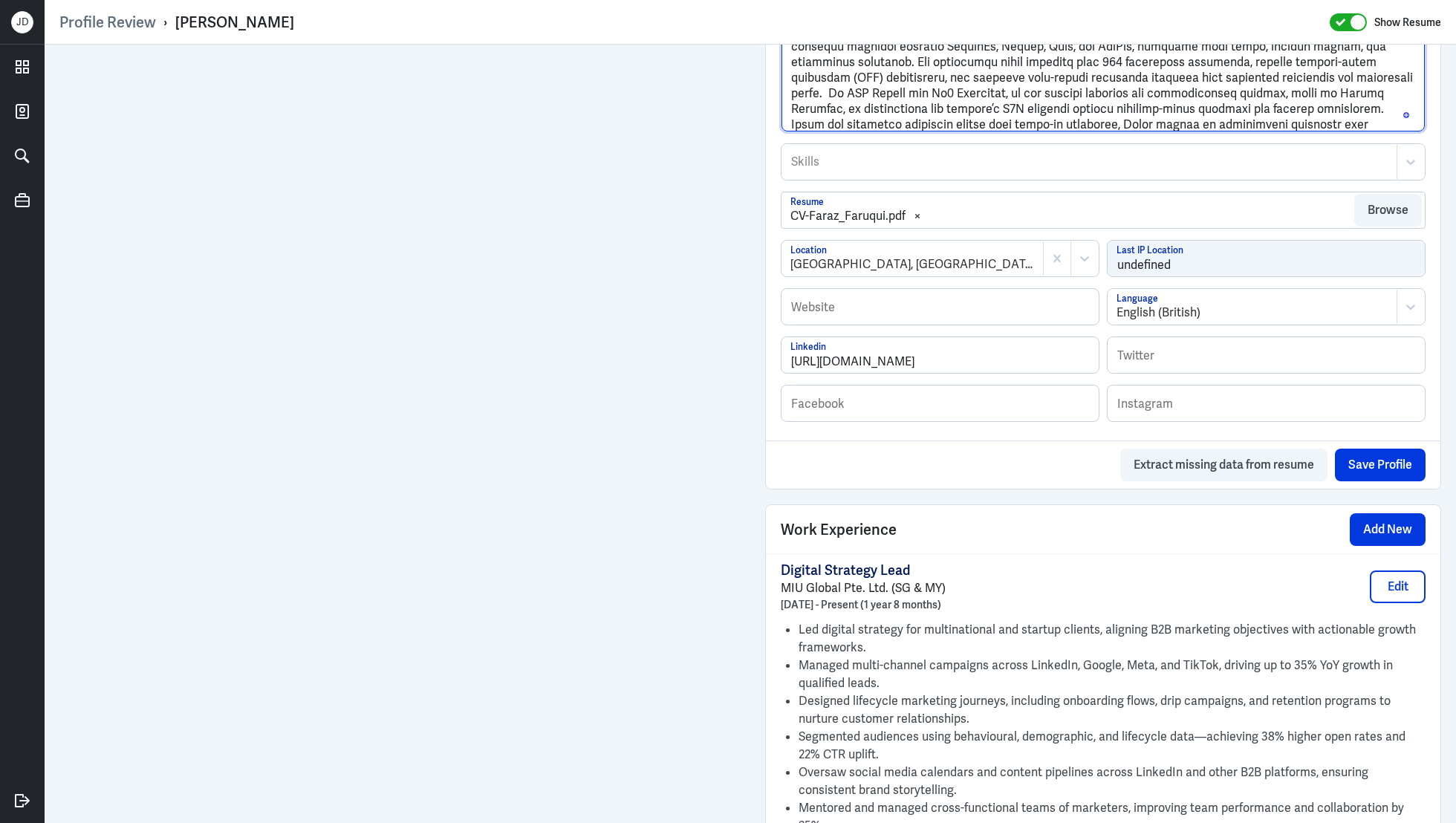
scroll to position [706, 0]
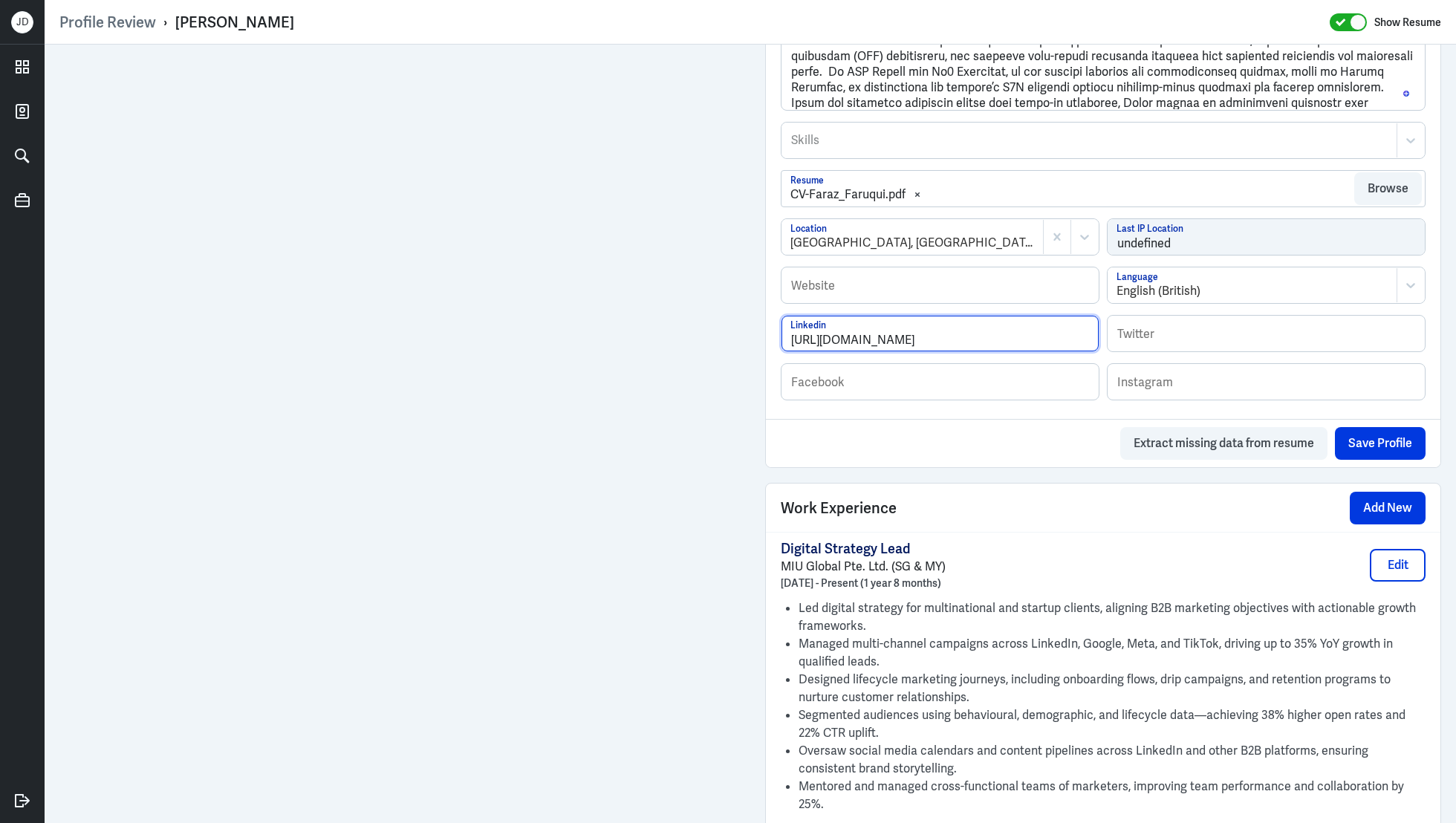
drag, startPoint x: 1080, startPoint y: 337, endPoint x: 795, endPoint y: 316, distance: 285.8
click at [794, 316] on input "[URL][DOMAIN_NAME]" at bounding box center [939, 334] width 317 height 36
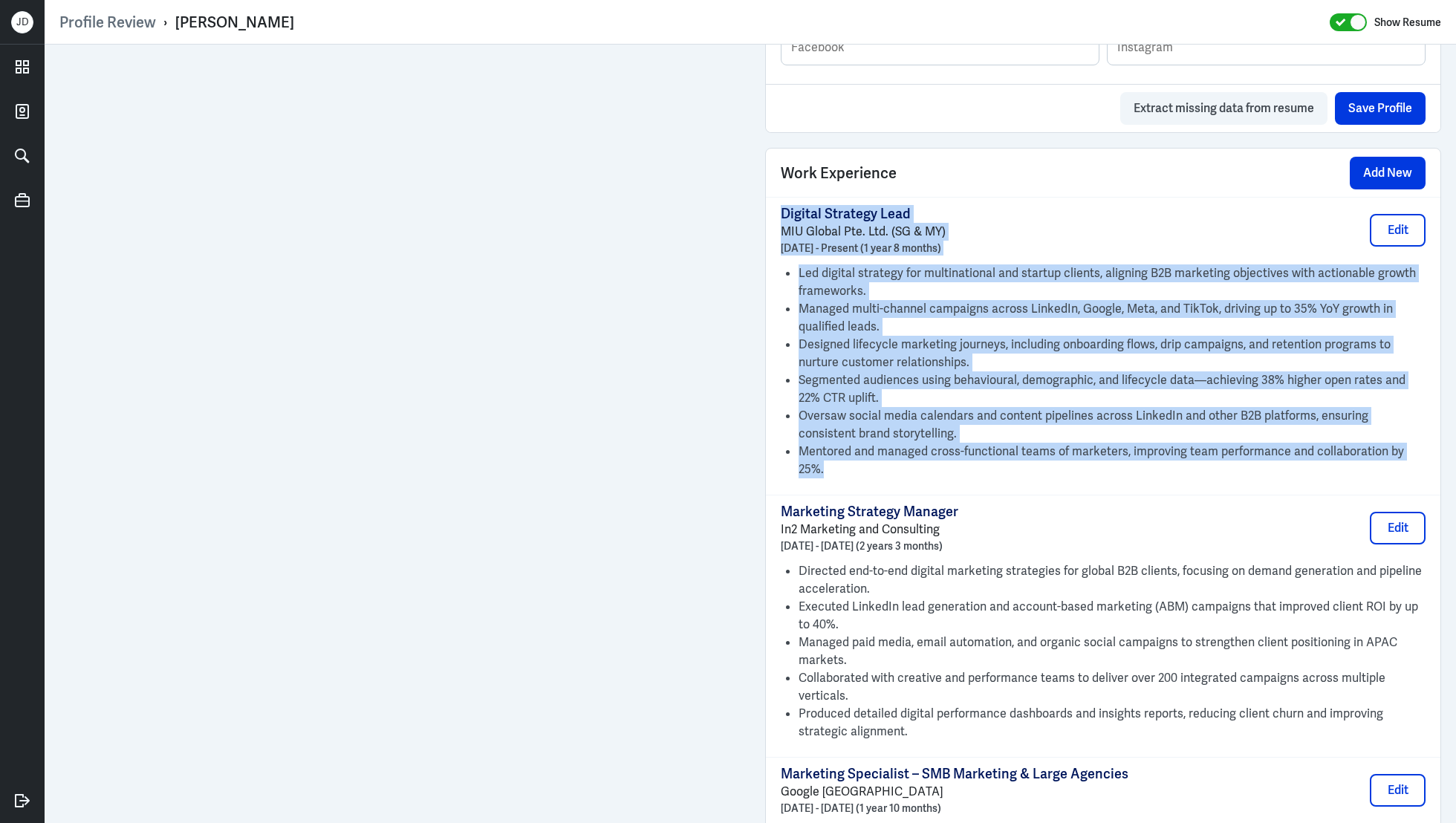
drag, startPoint x: 1423, startPoint y: 454, endPoint x: 773, endPoint y: 206, distance: 695.7
click at [773, 206] on div "Digital Strategy Lead MIU Global Pte. Ltd. (SG & MY) March 2024 - Present (1 ye…" at bounding box center [1103, 346] width 675 height 298
copy div "Digital Strategy Lead MIU Global Pte. Ltd. (SG & MY) March 2024 - Present (1 ye…"
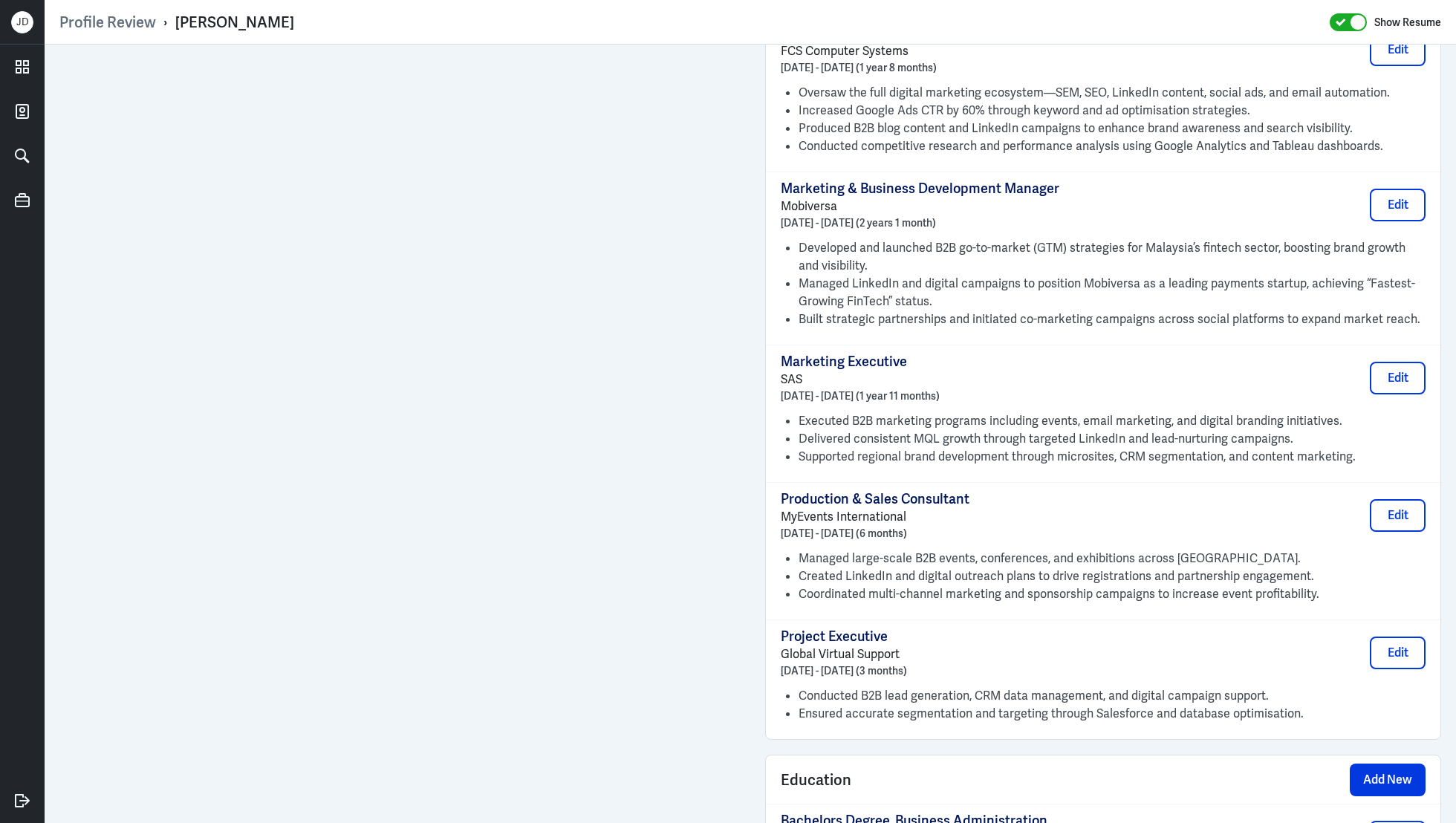
scroll to position [2362, 0]
